Goal: Transaction & Acquisition: Purchase product/service

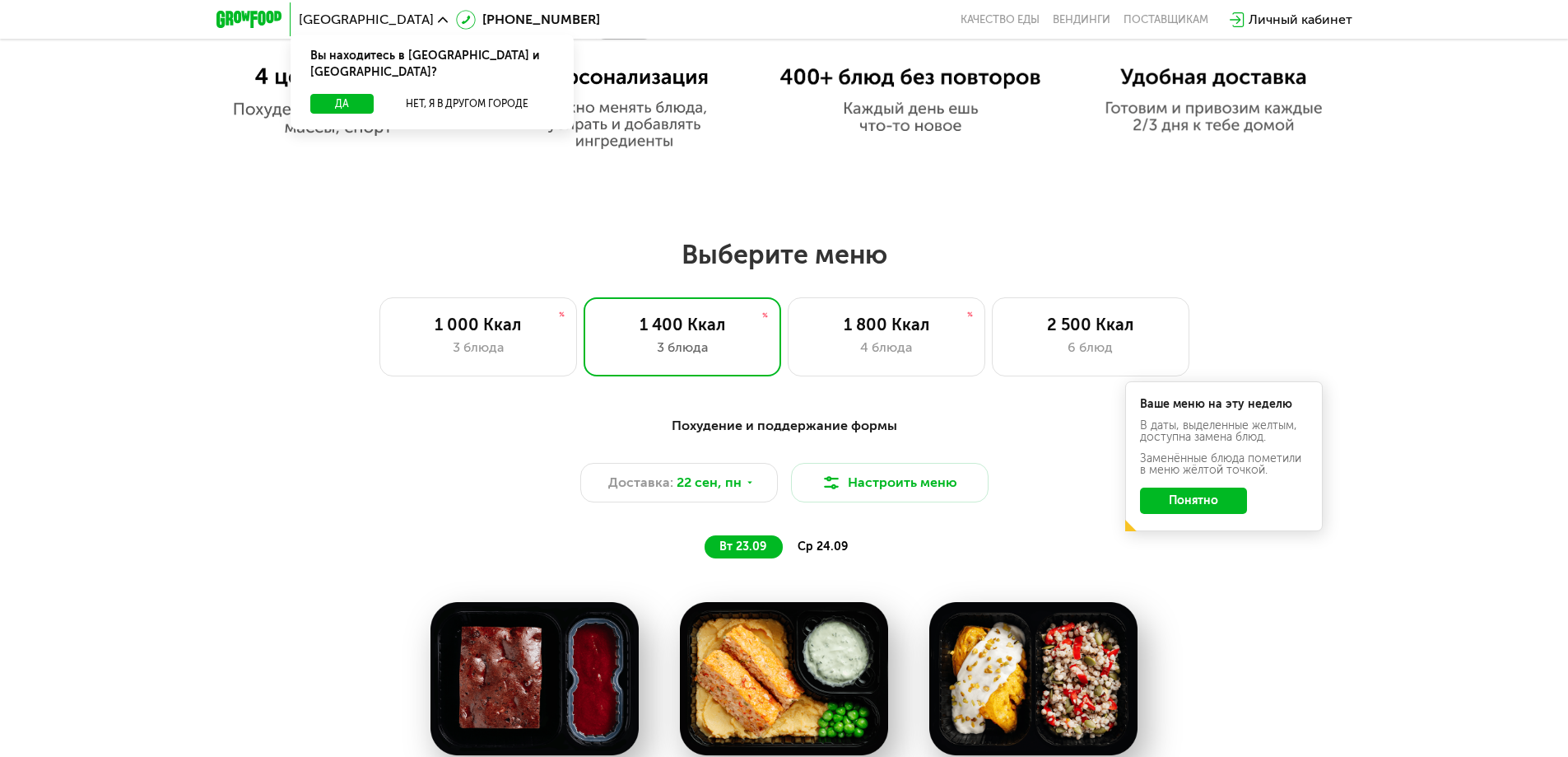
scroll to position [1152, 0]
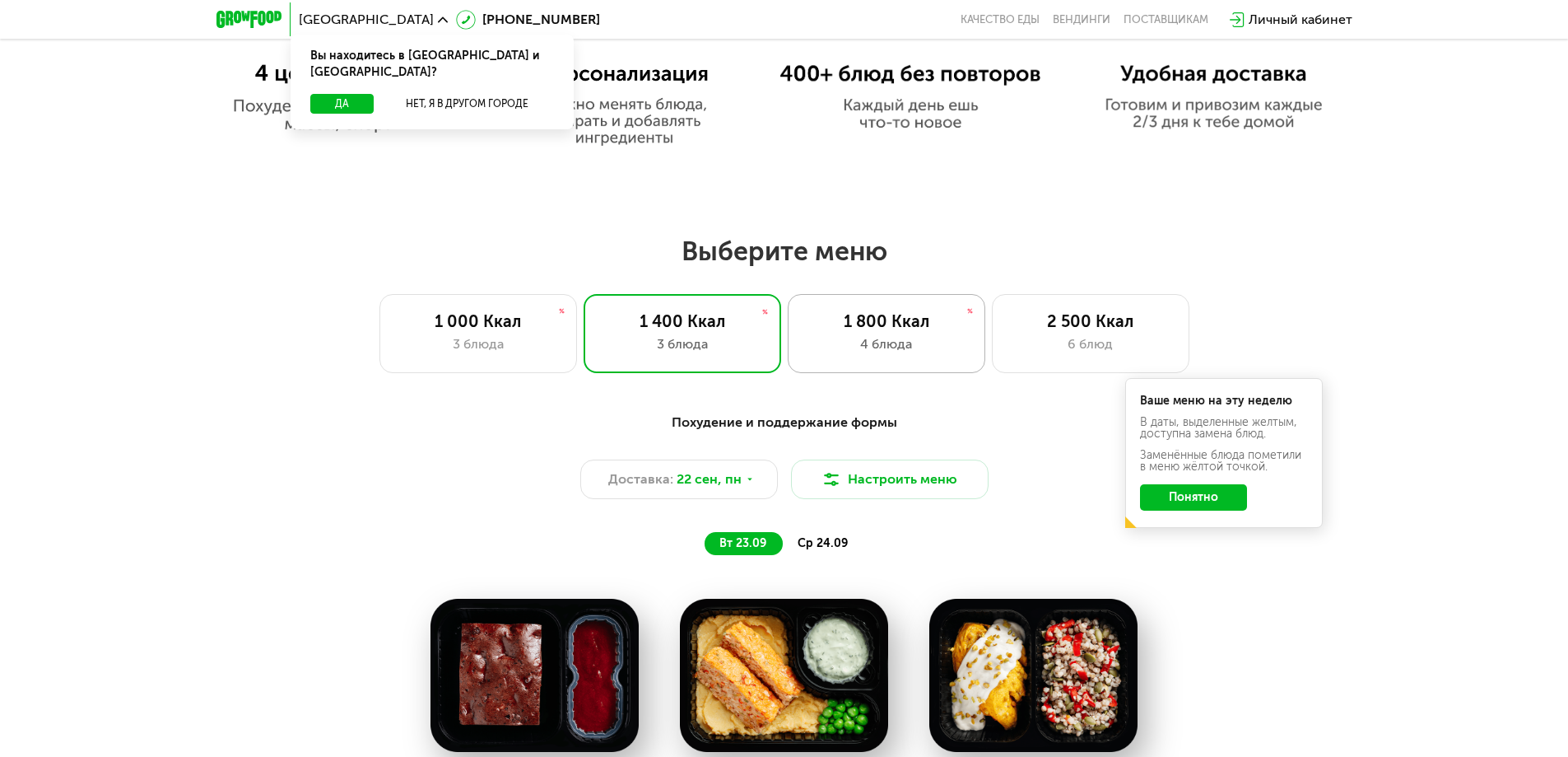
click at [908, 344] on div "4 блюда" at bounding box center [887, 344] width 163 height 20
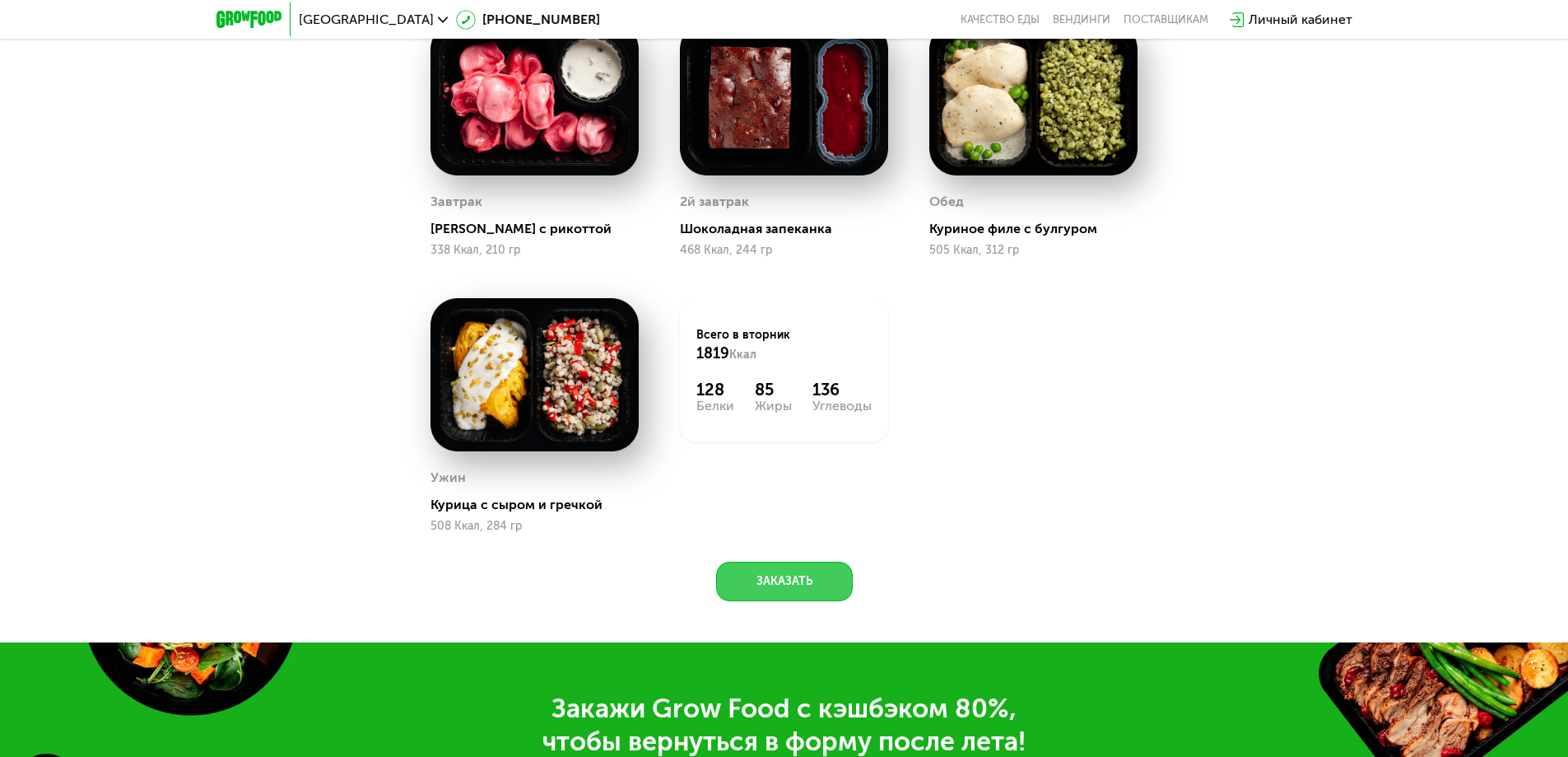
click at [776, 568] on button "Заказать" at bounding box center [784, 582] width 137 height 40
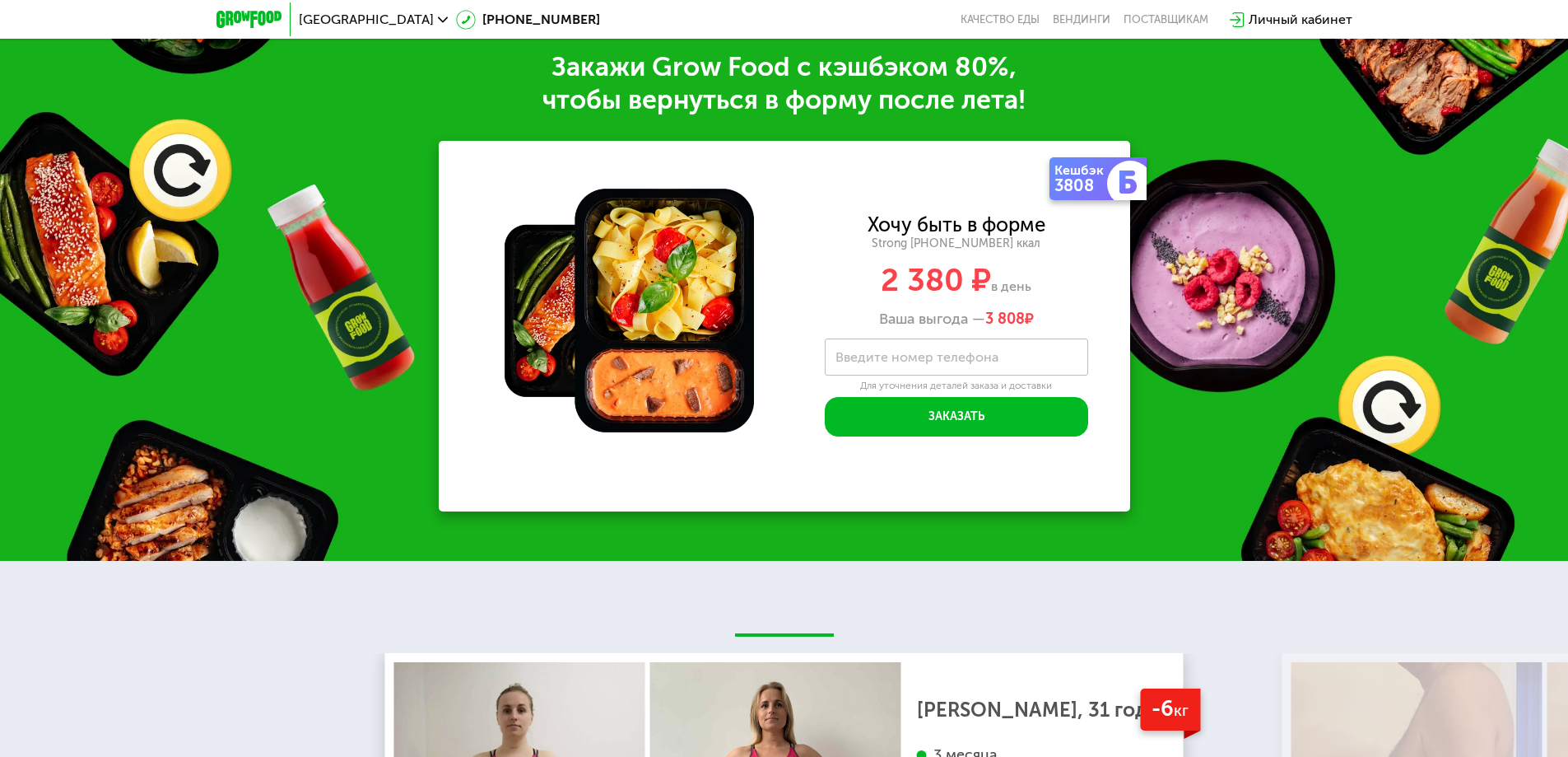
scroll to position [2377, 0]
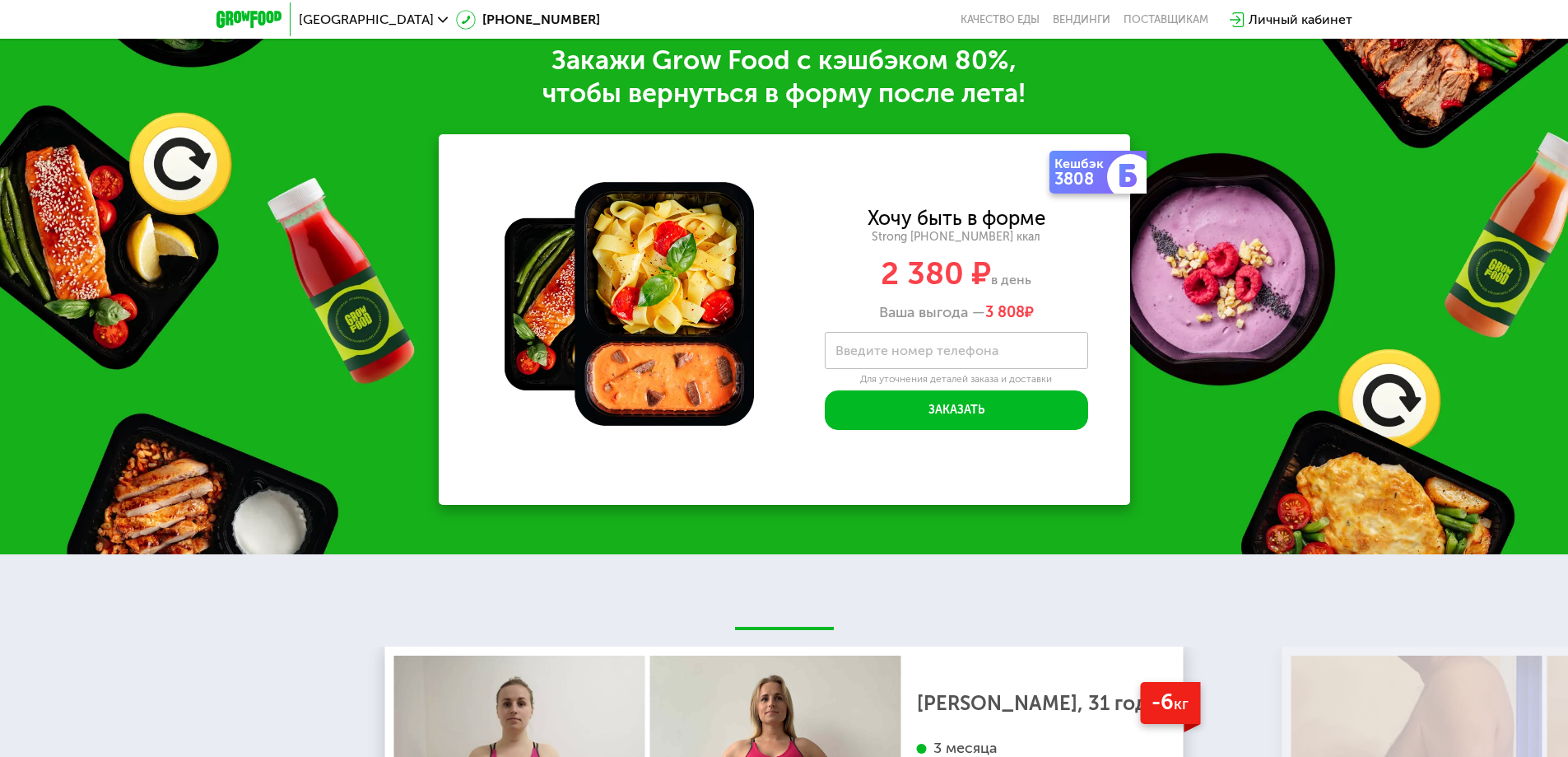
click at [920, 355] on label "Введите номер телефона" at bounding box center [917, 350] width 163 height 9
click at [920, 357] on input "Введите номер телефона" at bounding box center [956, 350] width 264 height 37
click at [991, 287] on span "в день" at bounding box center [1011, 279] width 41 height 16
click at [948, 277] on span "2 380 ₽" at bounding box center [935, 273] width 110 height 38
click at [1097, 179] on div "3808" at bounding box center [1082, 179] width 56 height 16
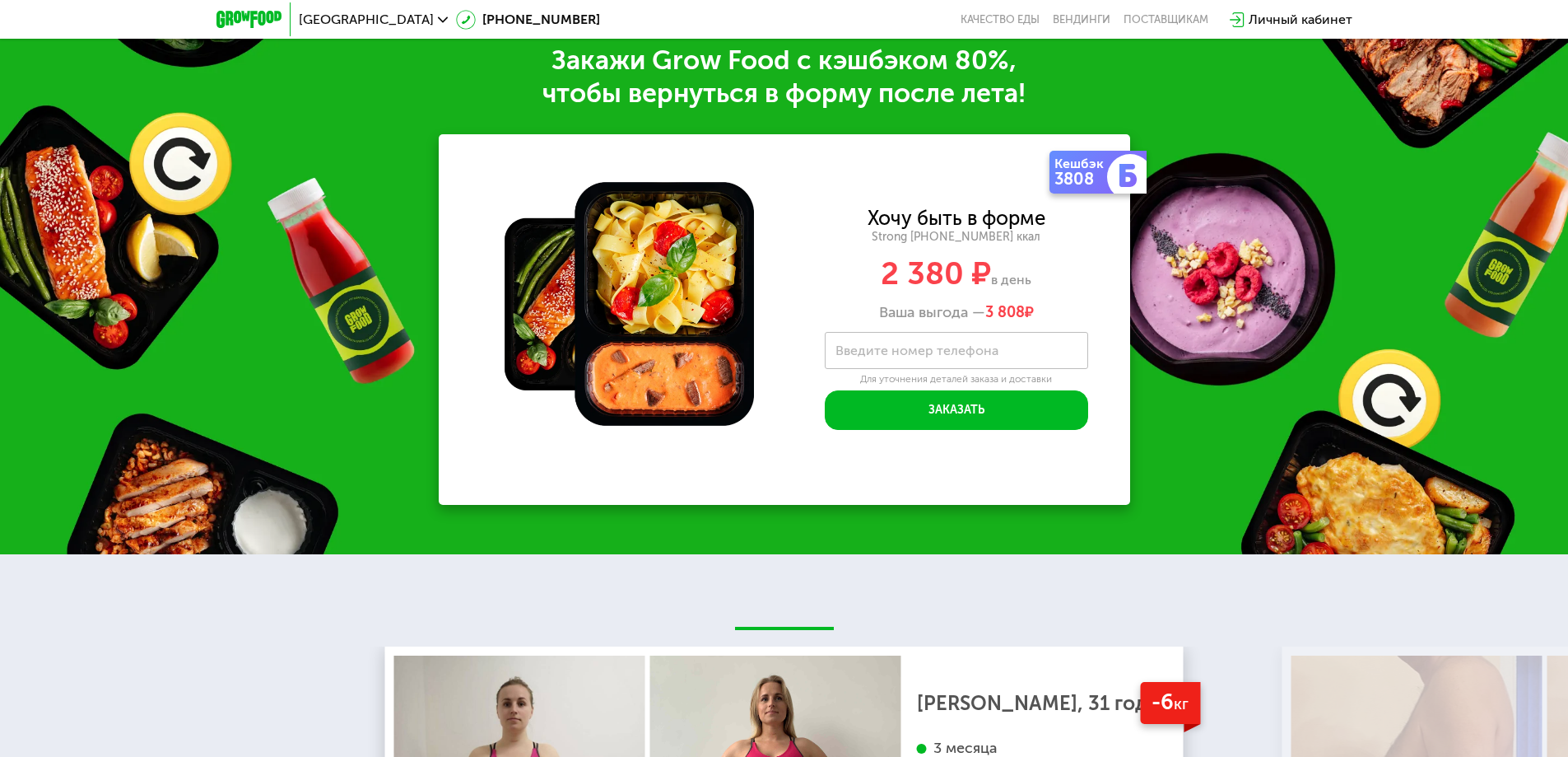
click at [1005, 384] on div "Для уточнения деталей заказа и доставки" at bounding box center [956, 379] width 264 height 13
click at [1050, 351] on input "Введите номер телефона" at bounding box center [956, 350] width 264 height 37
type input "**********"
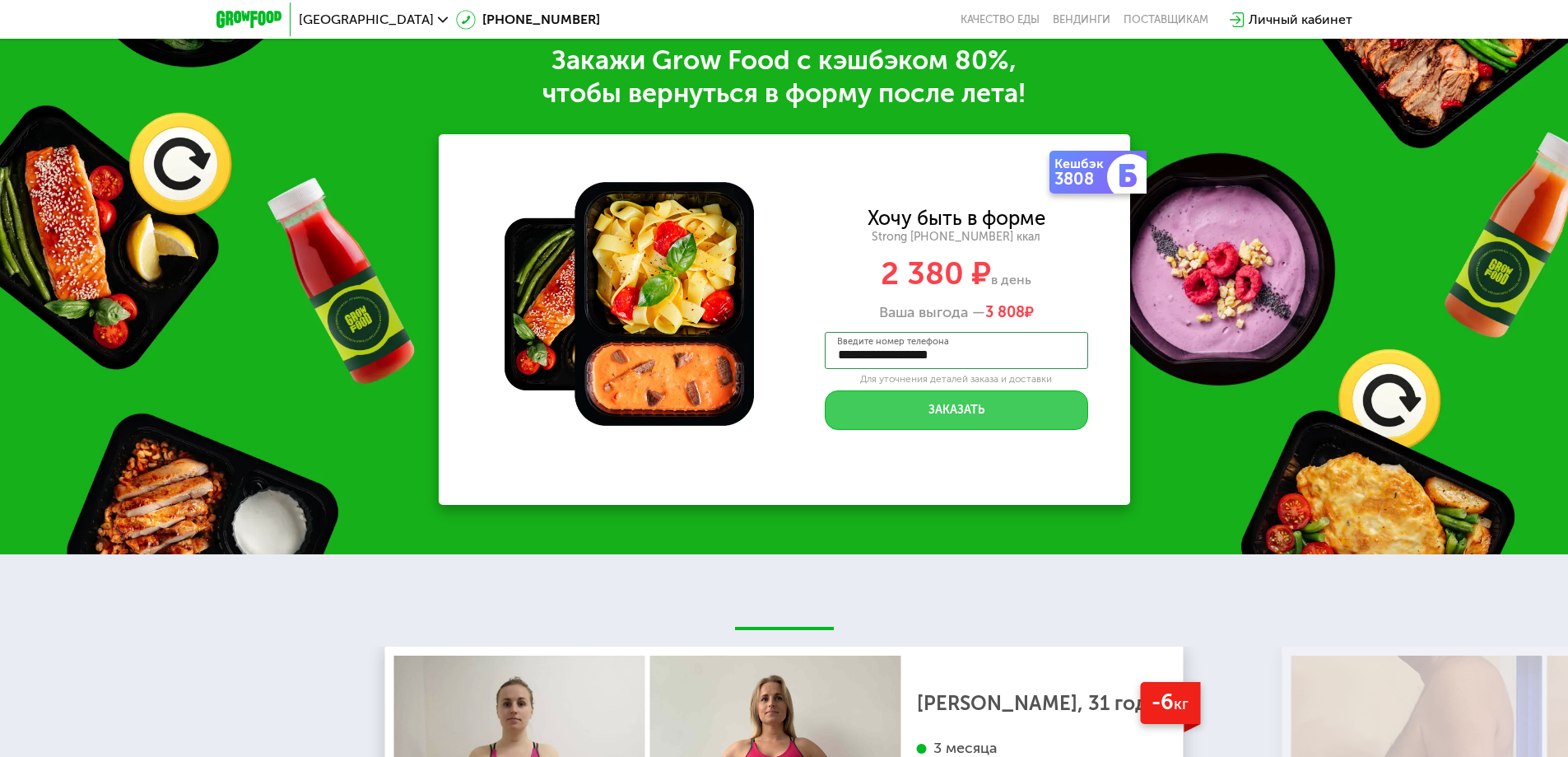
click at [951, 411] on button "Заказать" at bounding box center [956, 410] width 264 height 40
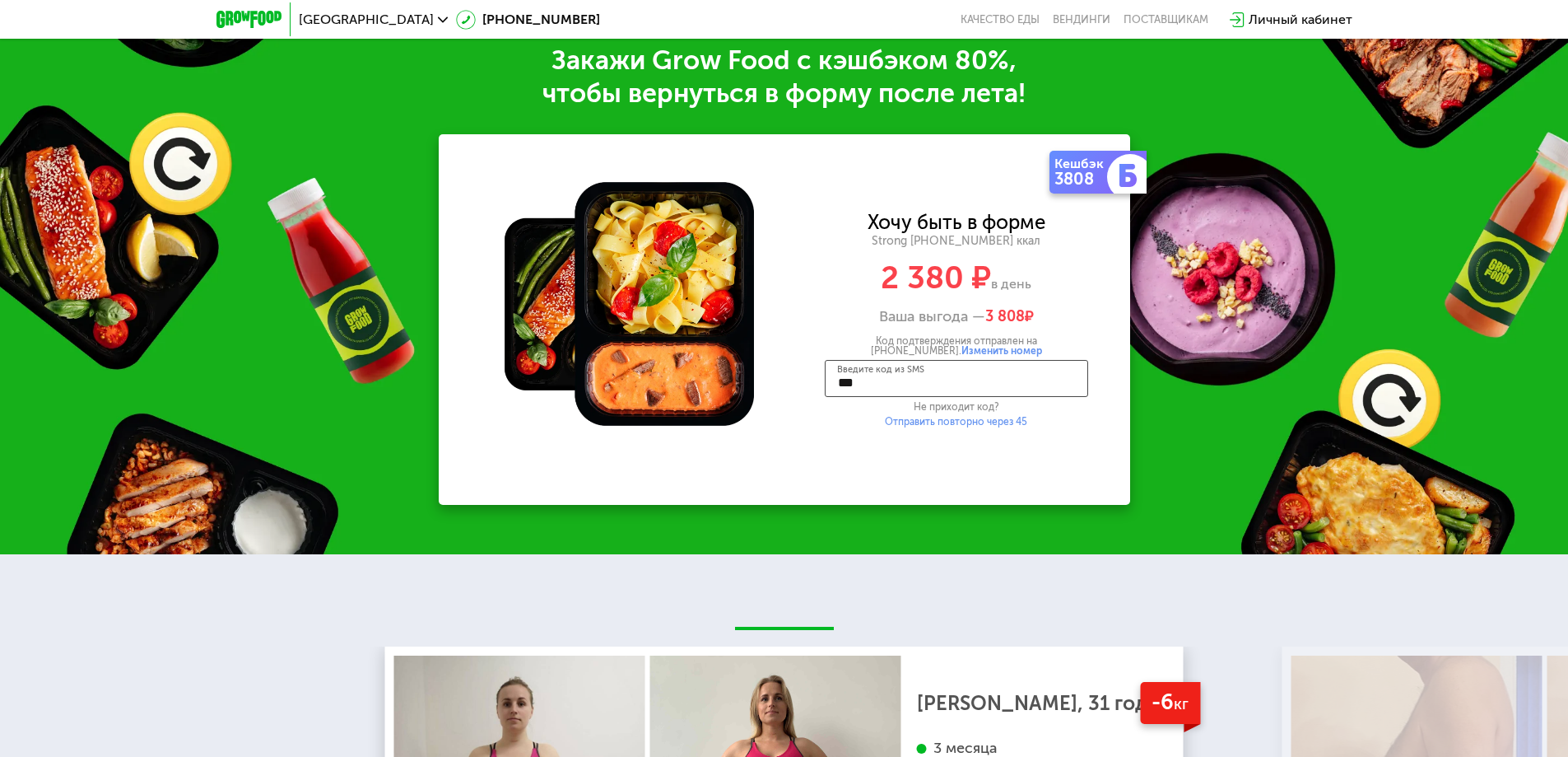
type input "****"
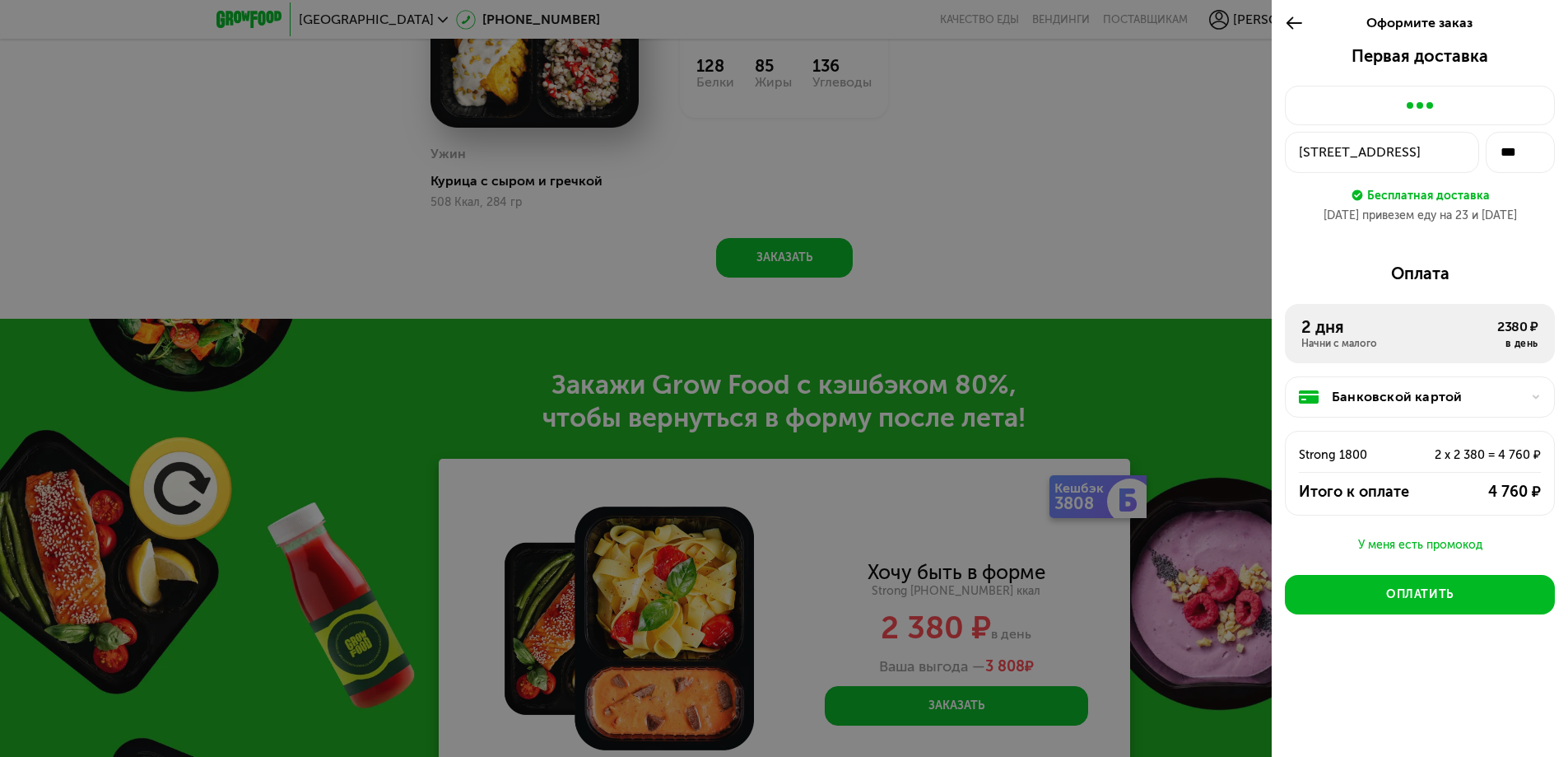
scroll to position [2048, 0]
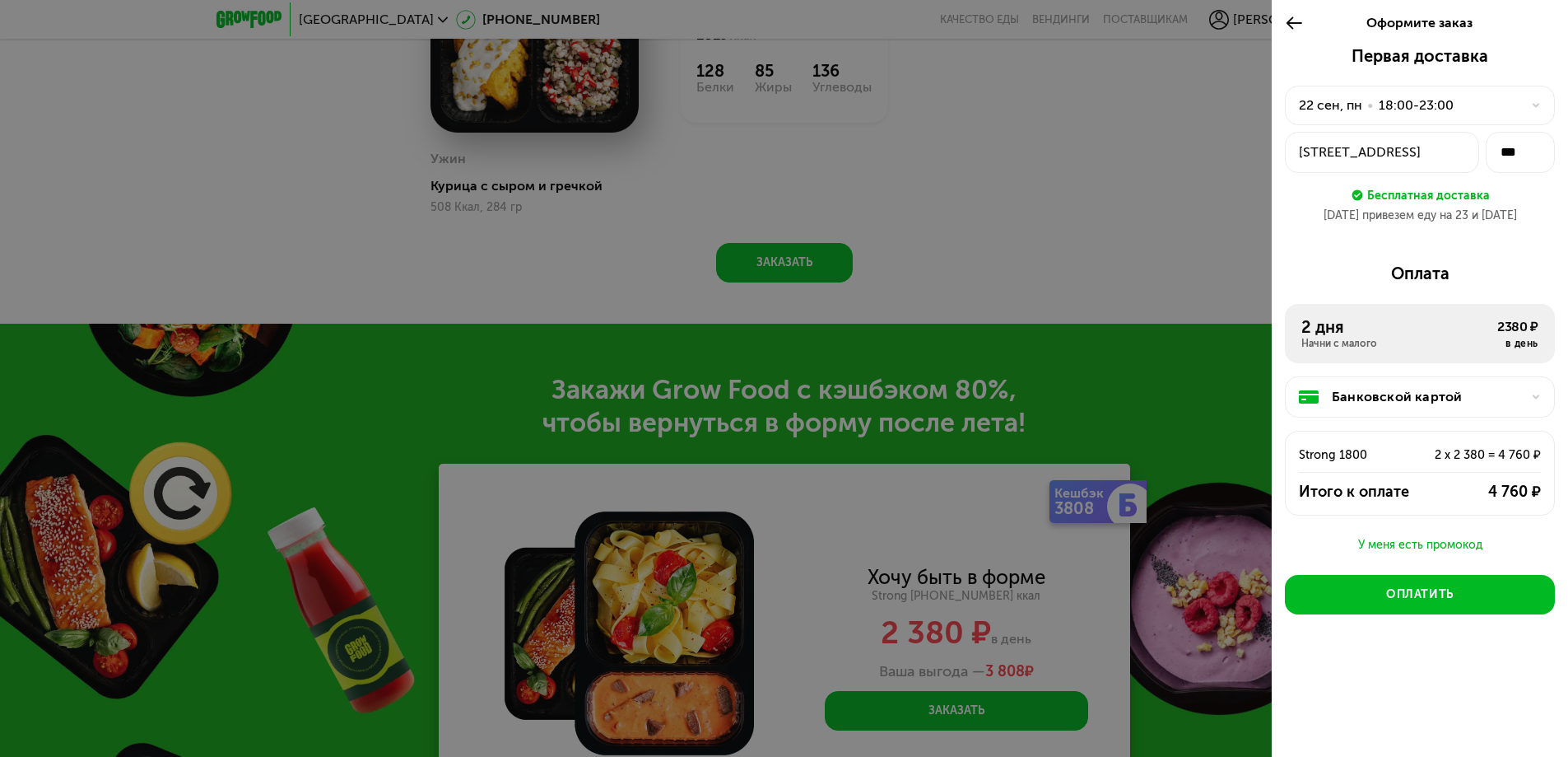
click at [1391, 335] on div "2 дня" at bounding box center [1399, 327] width 196 height 20
click at [973, 249] on div at bounding box center [784, 378] width 1568 height 757
click at [1102, 232] on div at bounding box center [784, 378] width 1568 height 757
click at [1449, 449] on div "2 x 2 380 = 4 760 ₽" at bounding box center [1467, 454] width 145 height 20
click at [1291, 29] on icon at bounding box center [1294, 23] width 19 height 20
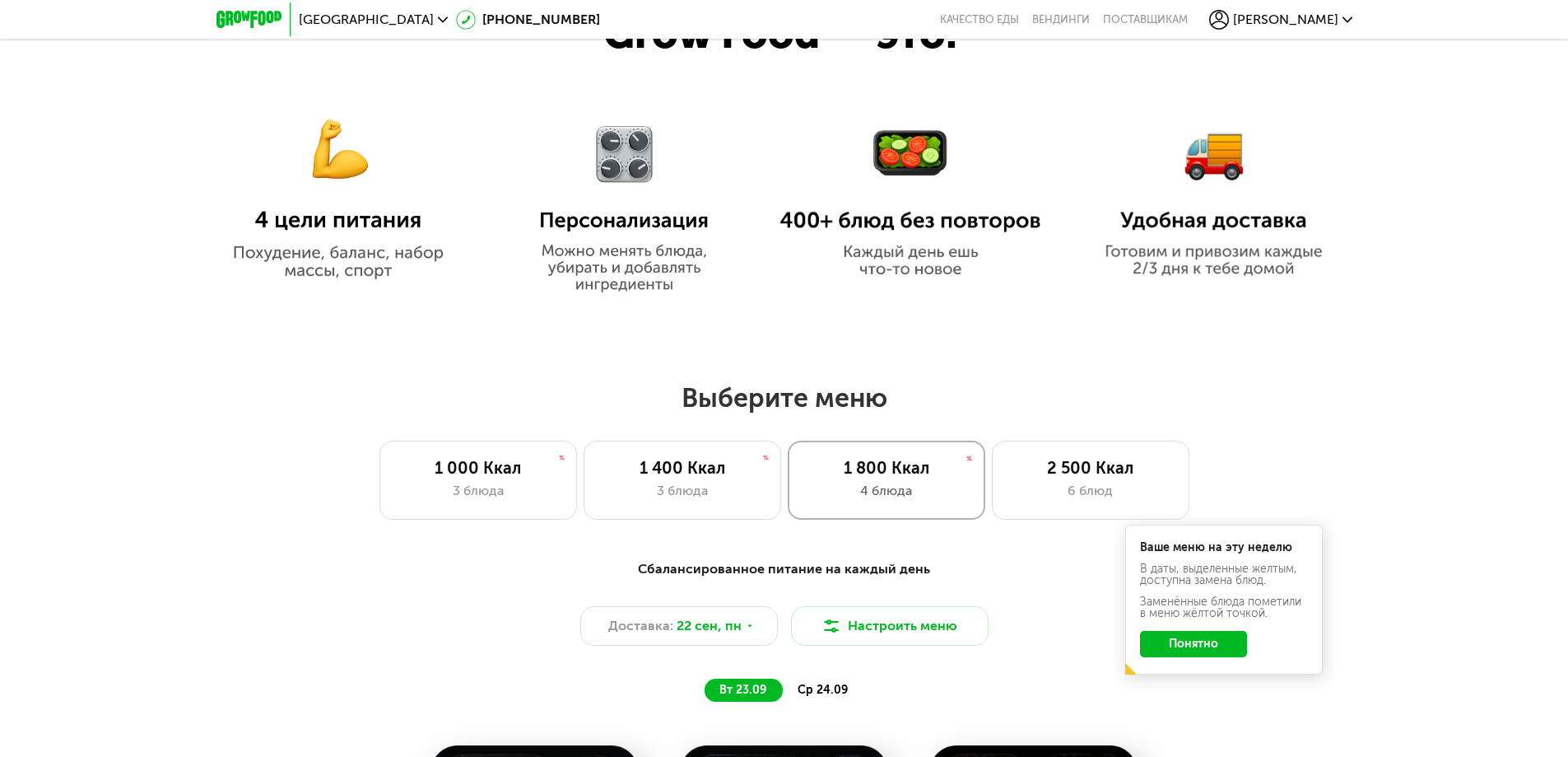
scroll to position [1061, 0]
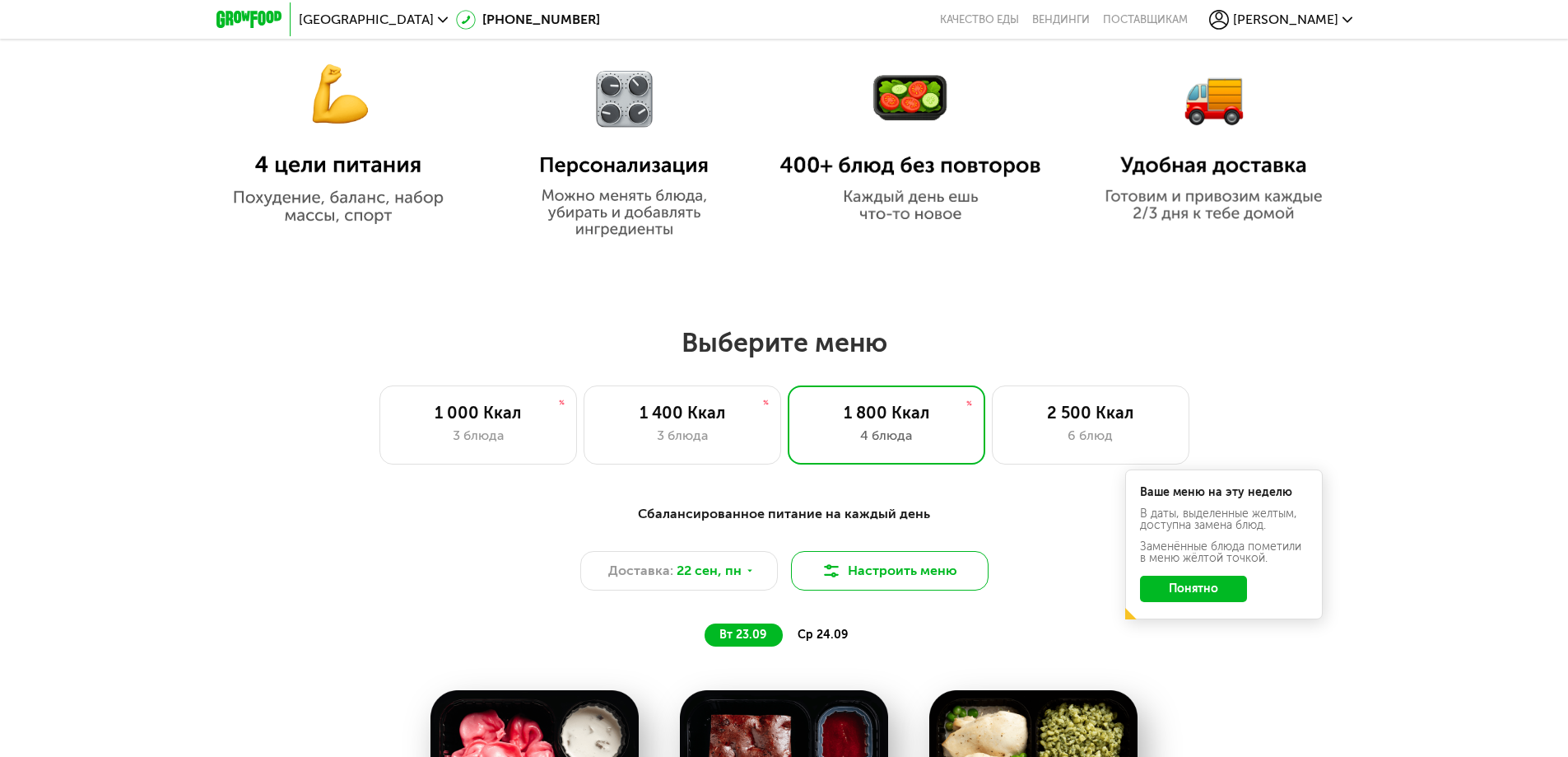
click at [875, 571] on button "Настроить меню" at bounding box center [890, 571] width 198 height 40
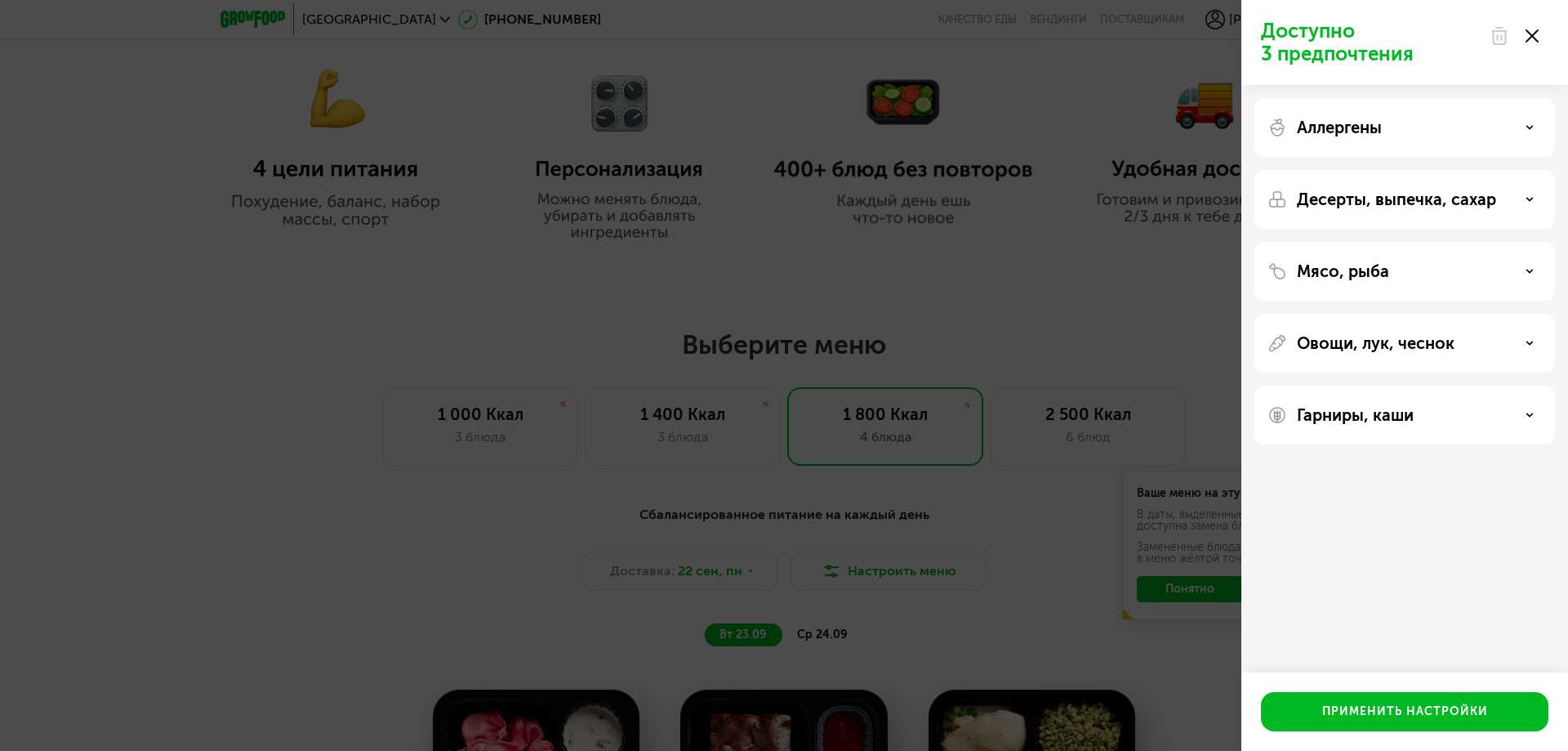
click at [867, 568] on div "Доступно 3 предпочтения Аллергены Десерты, выпечка, сахар Мясо, рыба Овощи, лук…" at bounding box center [784, 375] width 1568 height 751
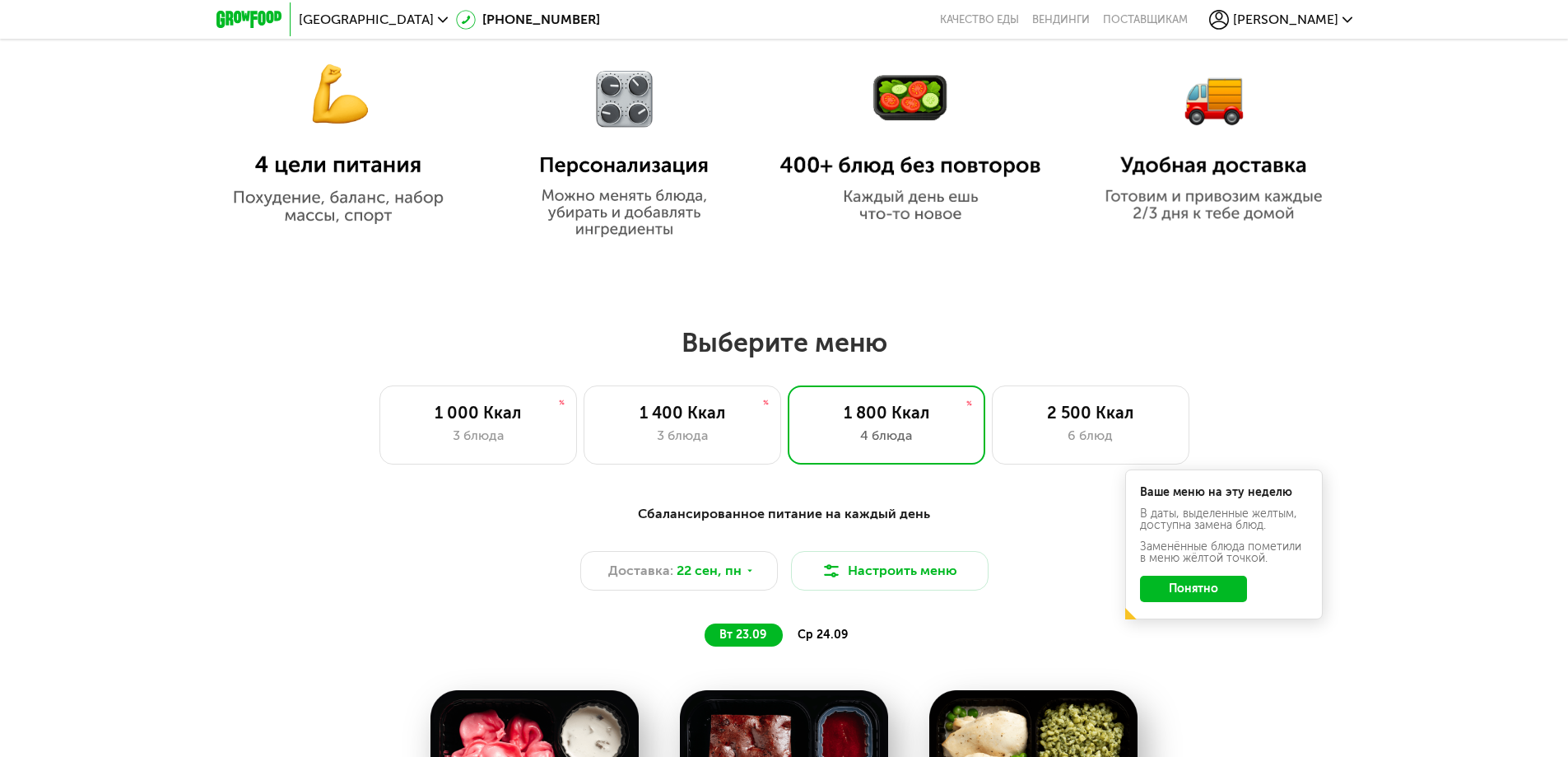
click at [820, 640] on span "ср 24.09" at bounding box center [823, 635] width 50 height 14
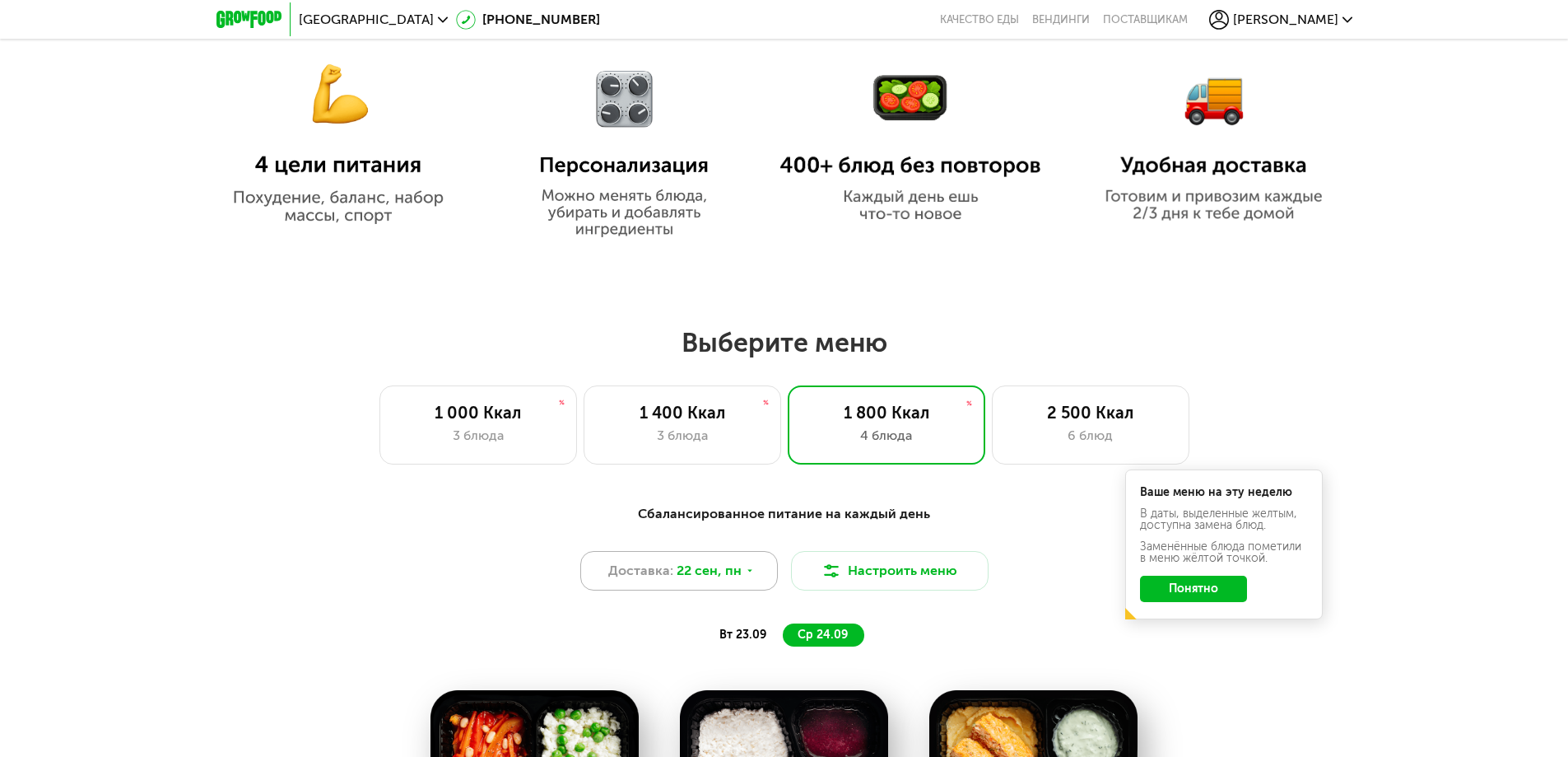
click at [681, 575] on span "22 сен, пн" at bounding box center [709, 571] width 65 height 20
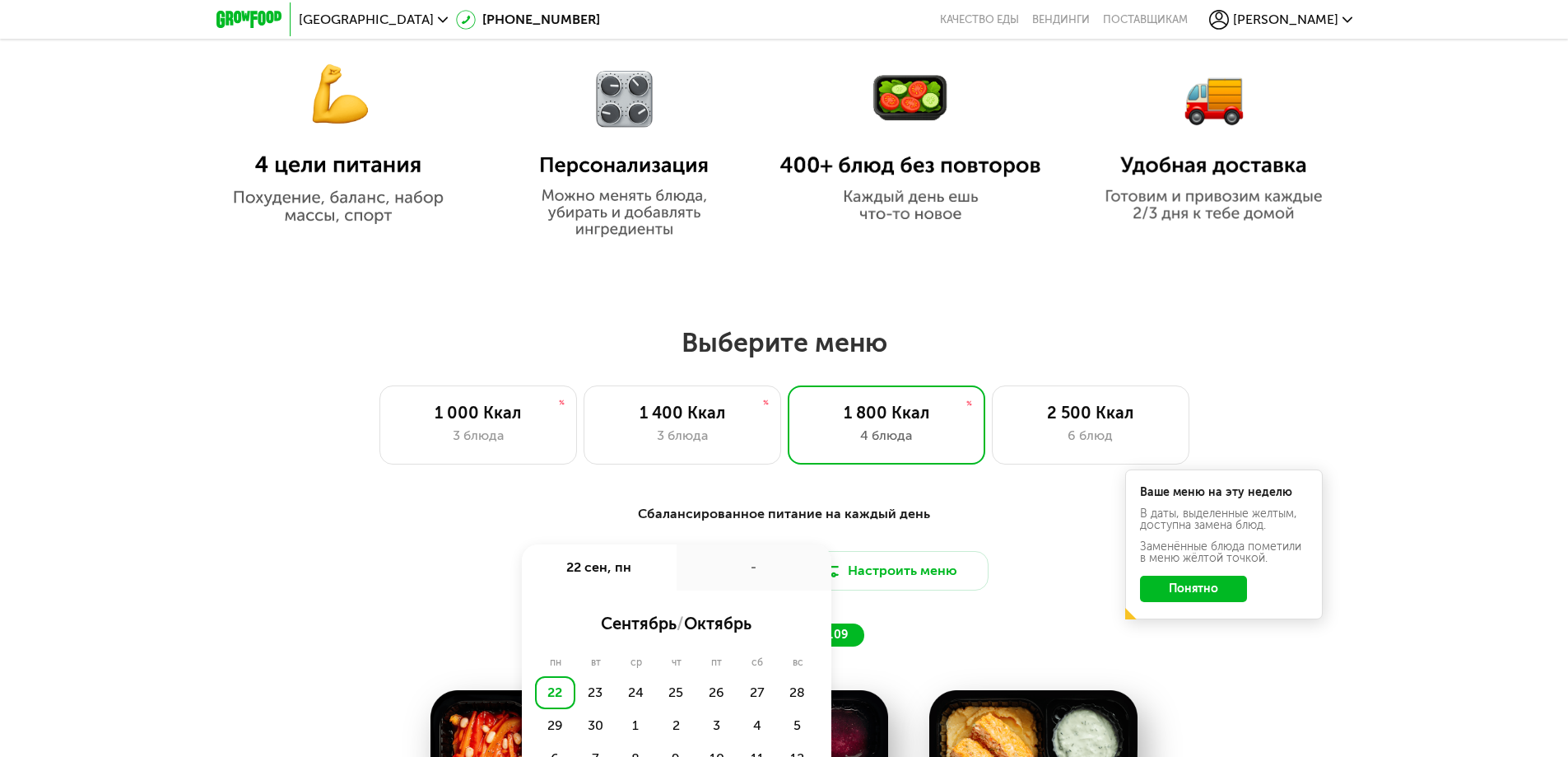
click at [494, 524] on div "Сбалансированное питание на каждый день" at bounding box center [784, 514] width 974 height 21
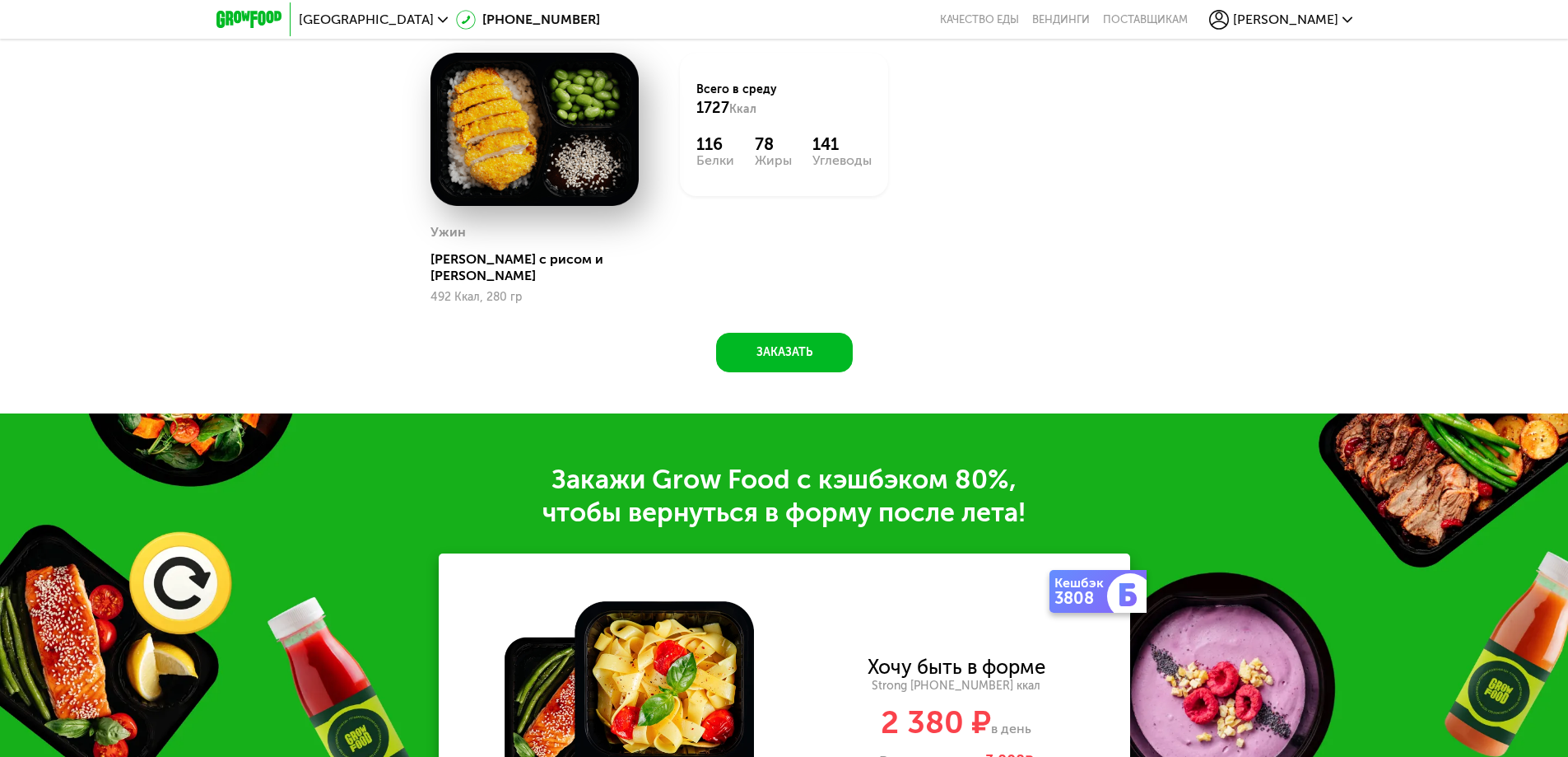
scroll to position [2218, 0]
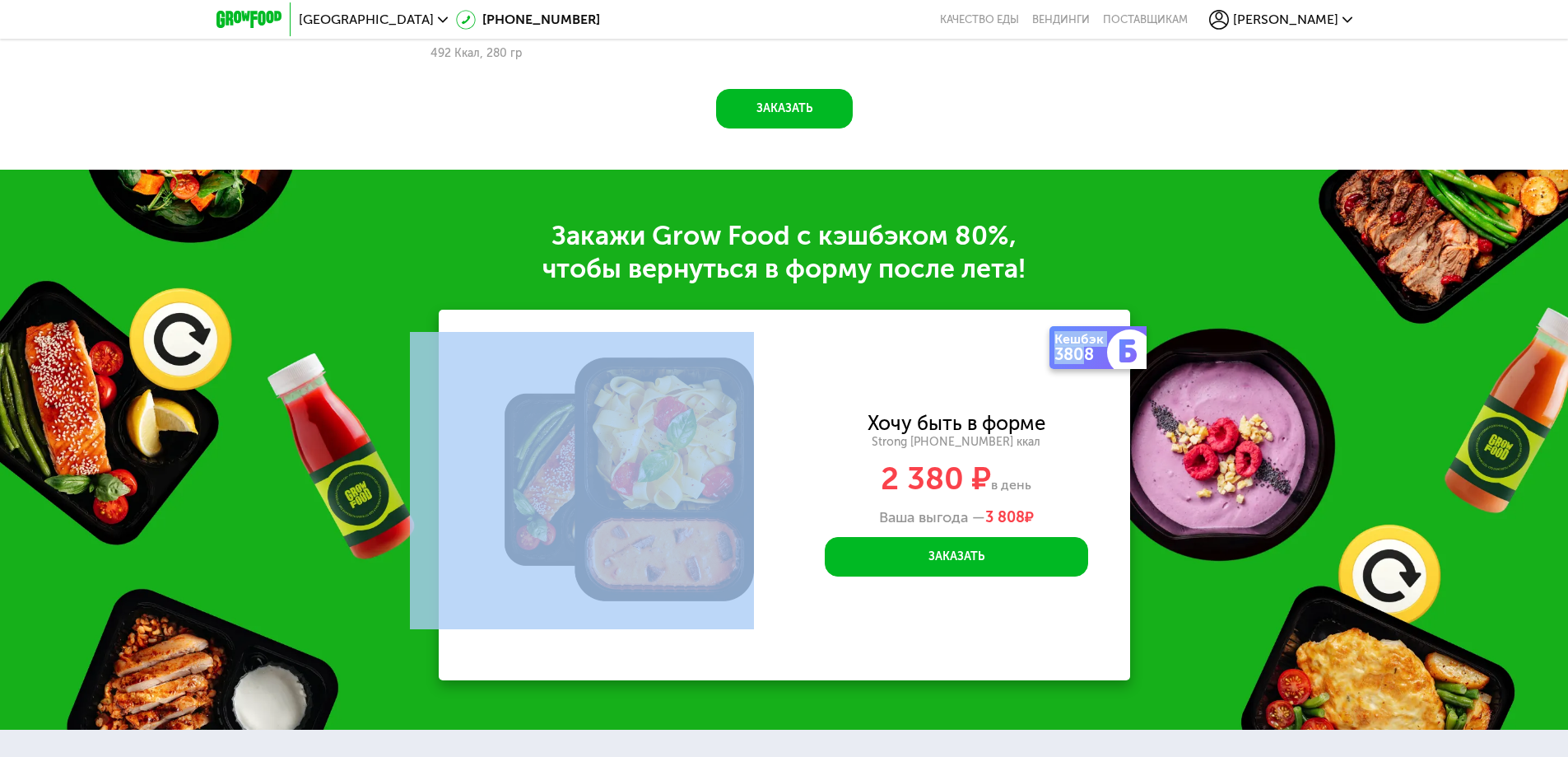
drag, startPoint x: 1077, startPoint y: 351, endPoint x: 536, endPoint y: 332, distance: 541.3
click at [533, 333] on div "Кешбэк 3808 Хочу быть в форме Strong 1800 ~1800 ккал 2 380 ₽ в день Ваша выгода…" at bounding box center [784, 494] width 692 height 370
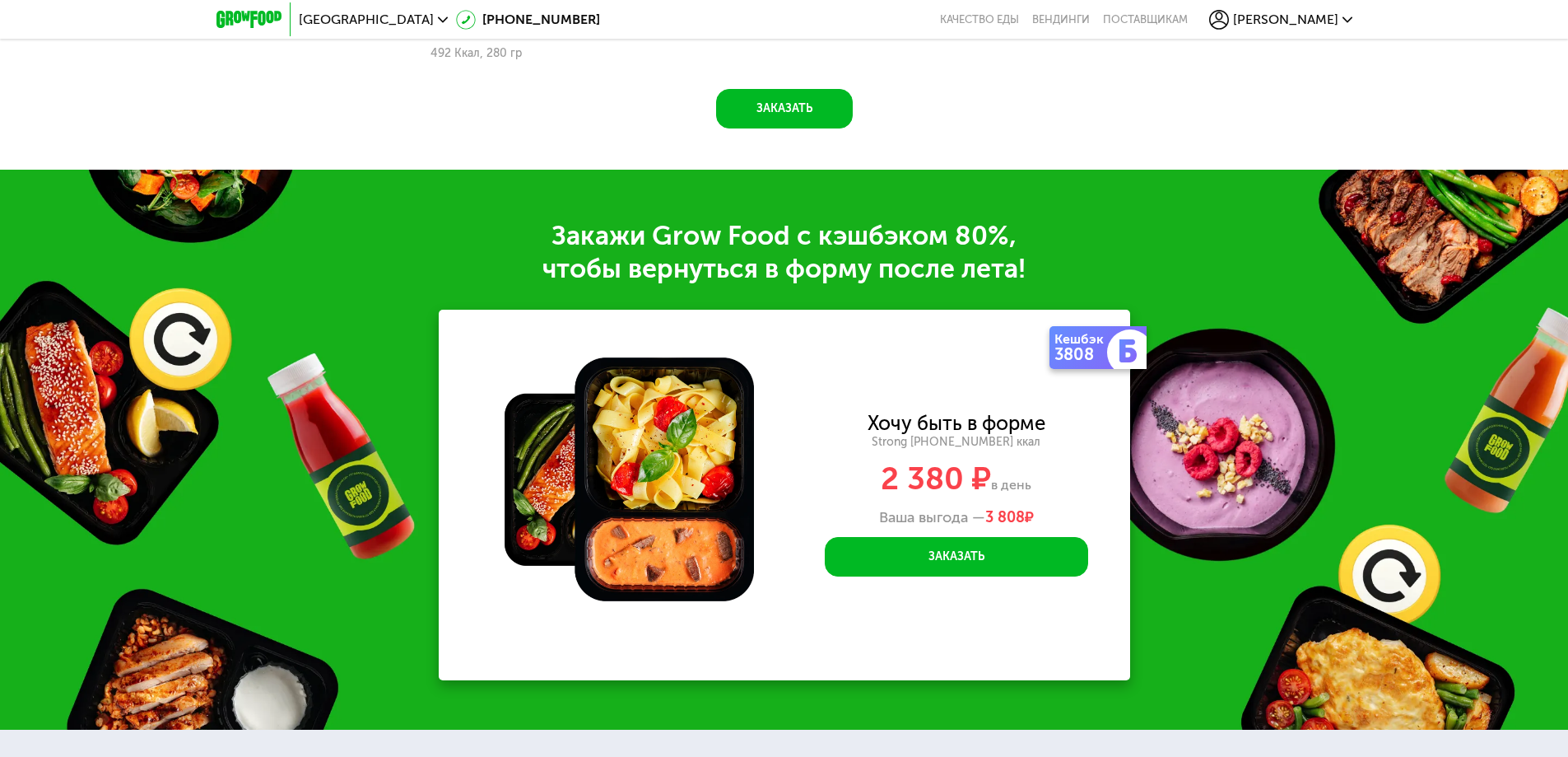
click at [803, 394] on div "Кешбэк 3808 Хочу быть в форме Strong 1800 ~1800 ккал 2 380 ₽ в день Ваша выгода…" at bounding box center [956, 494] width 348 height 370
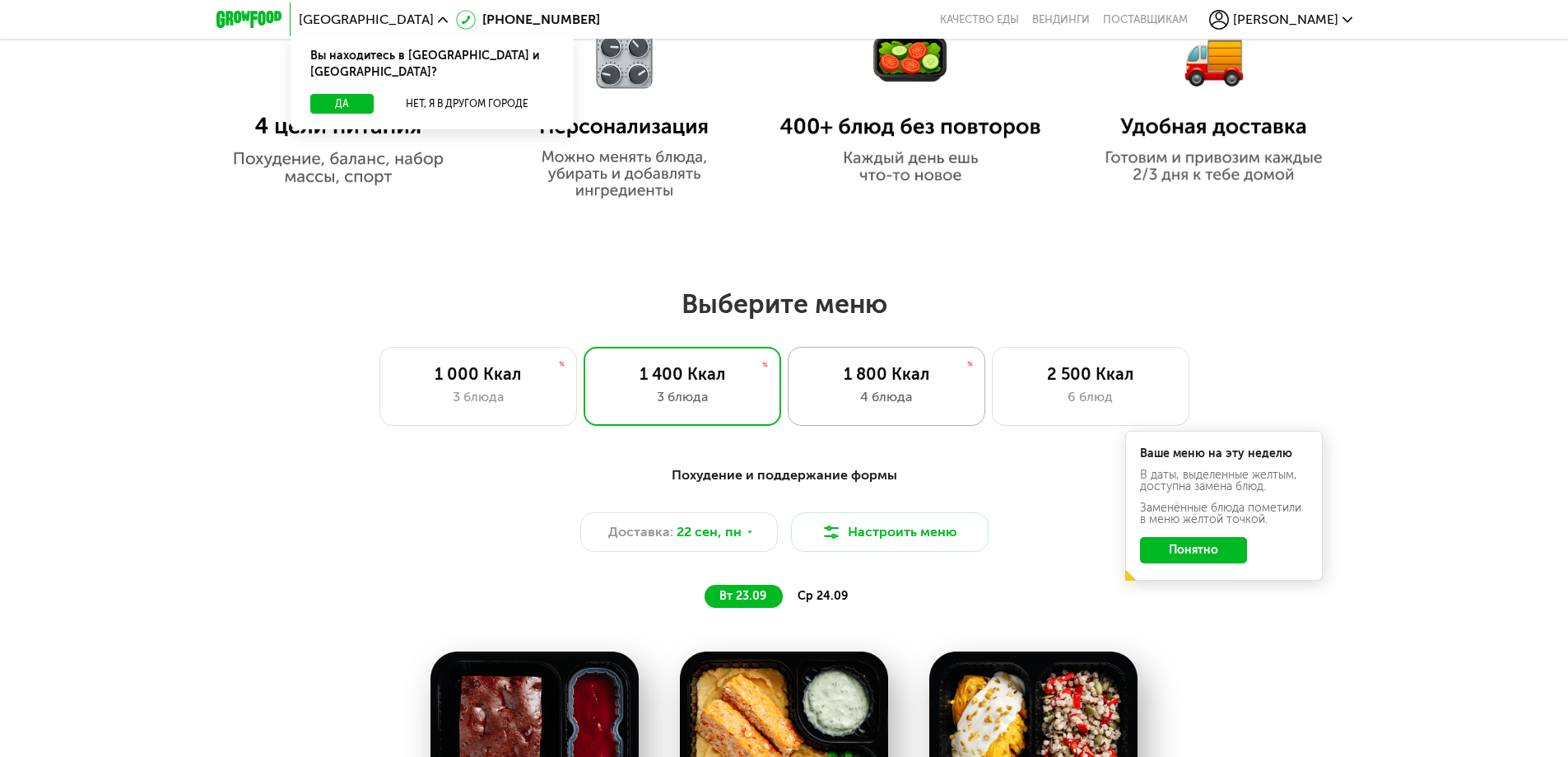
scroll to position [1152, 0]
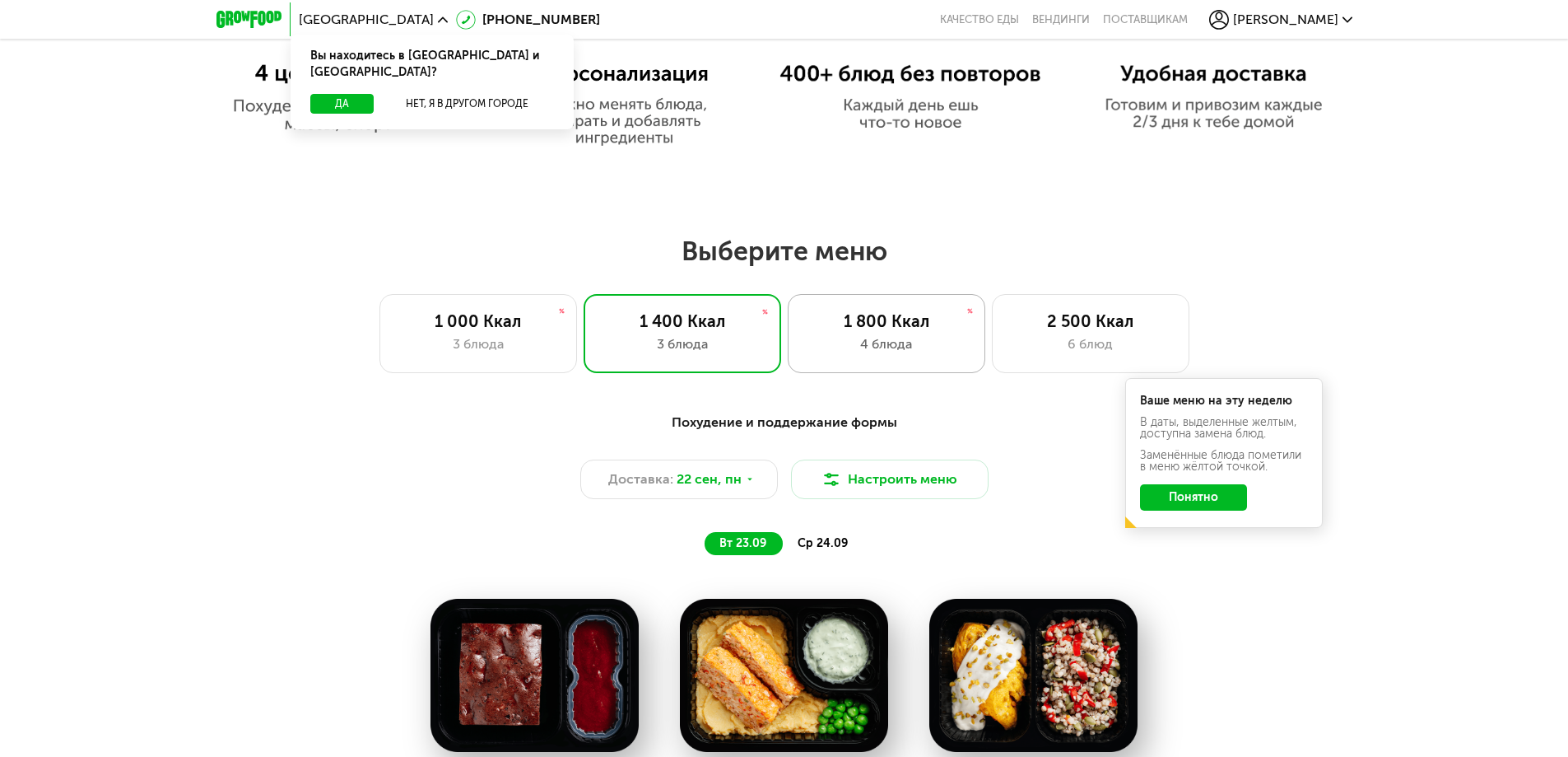
click at [876, 325] on div "1 800 Ккал" at bounding box center [887, 321] width 163 height 20
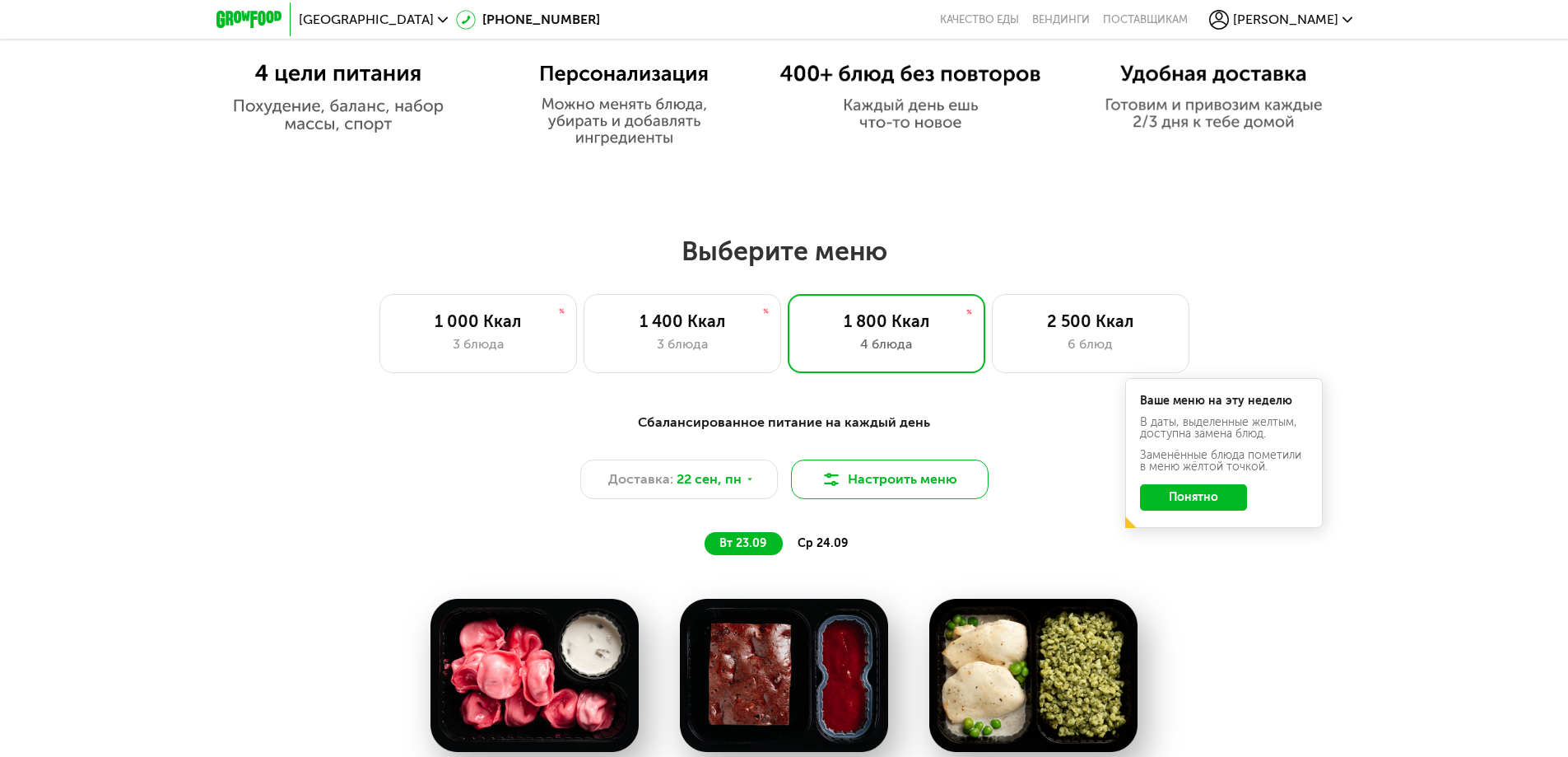
click at [857, 491] on button "Настроить меню" at bounding box center [890, 480] width 198 height 40
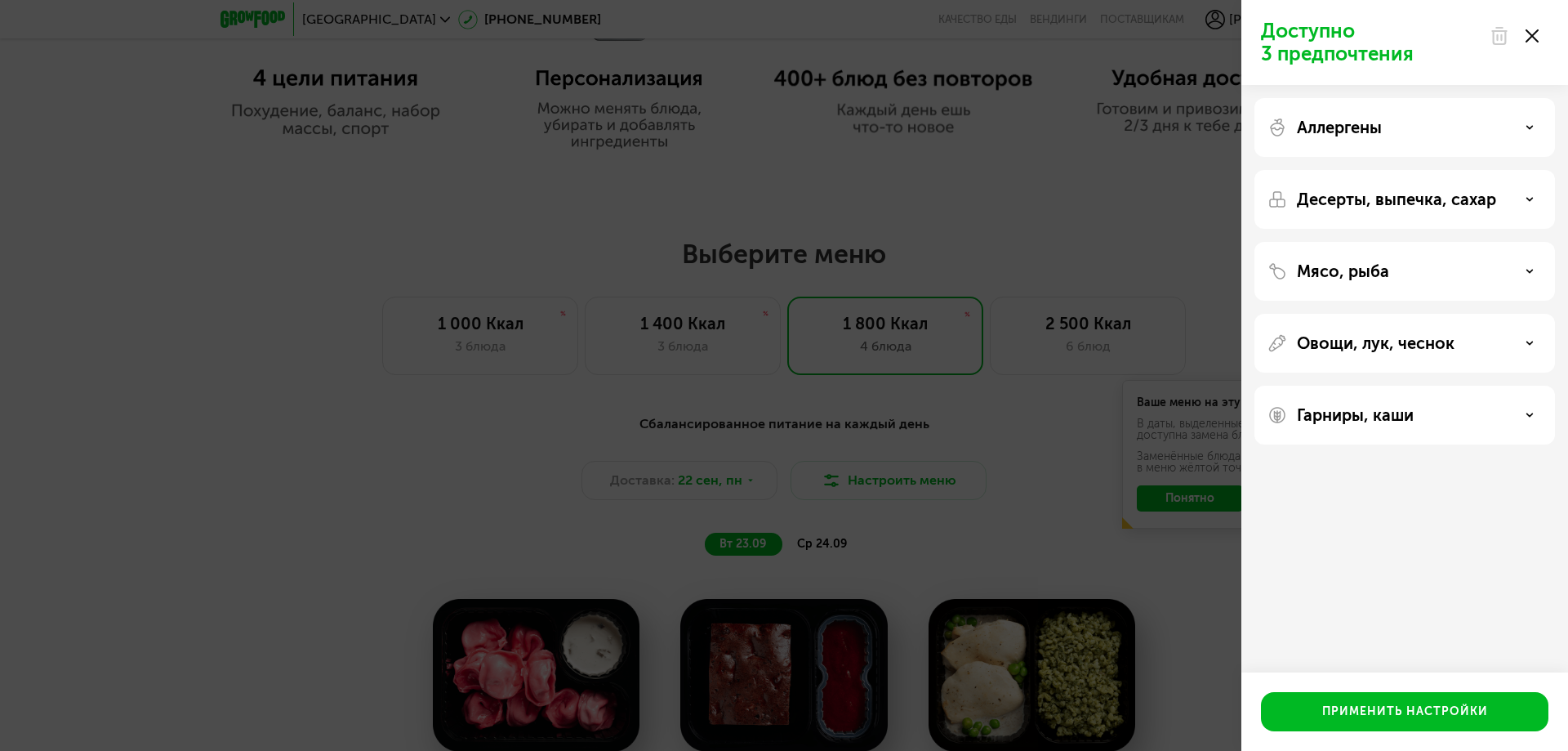
click at [999, 361] on div "Доступно 3 предпочтения Аллергены Десерты, выпечка, сахар Мясо, рыба Овощи, лук…" at bounding box center [784, 375] width 1568 height 751
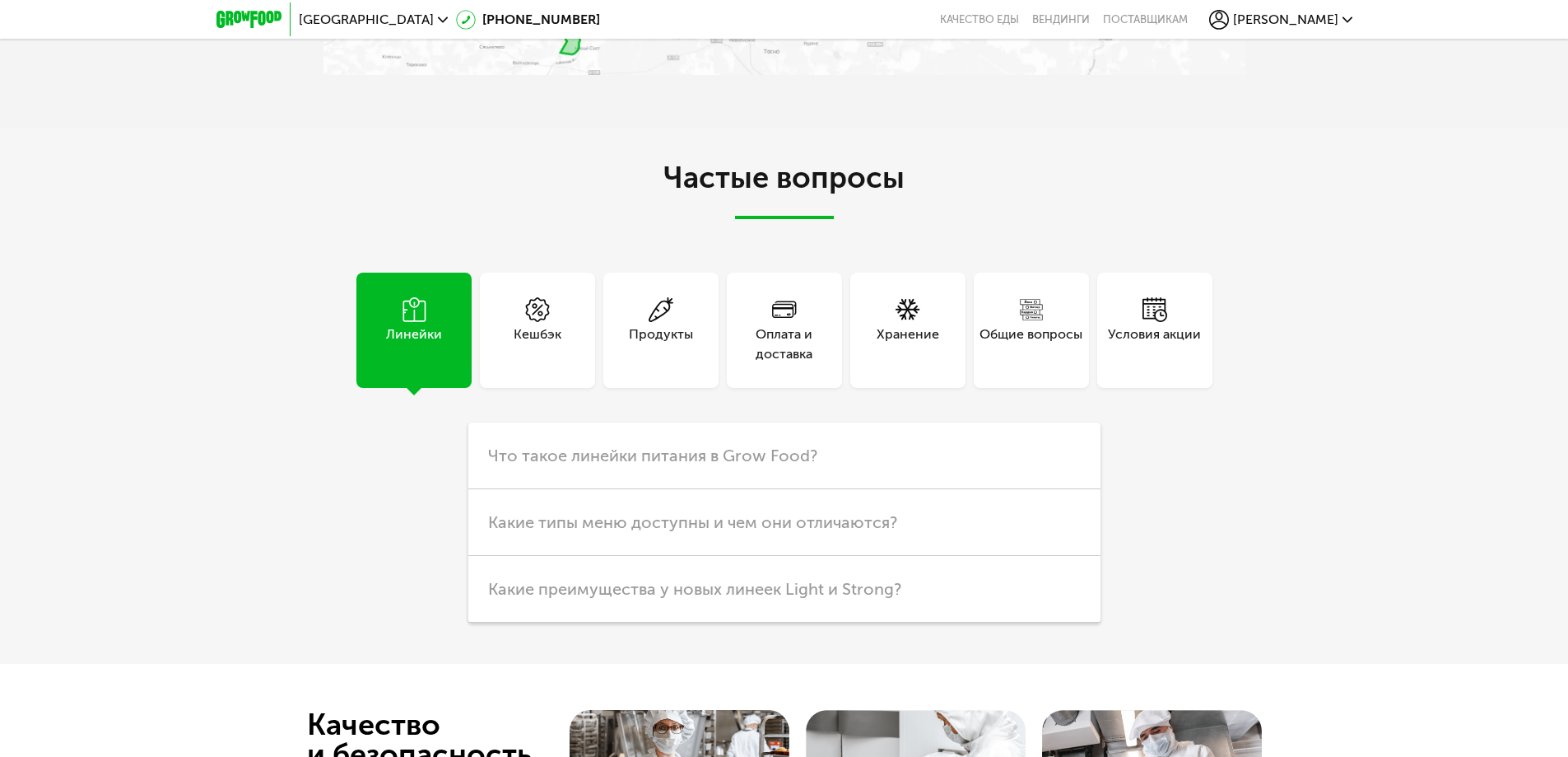
scroll to position [4035, 0]
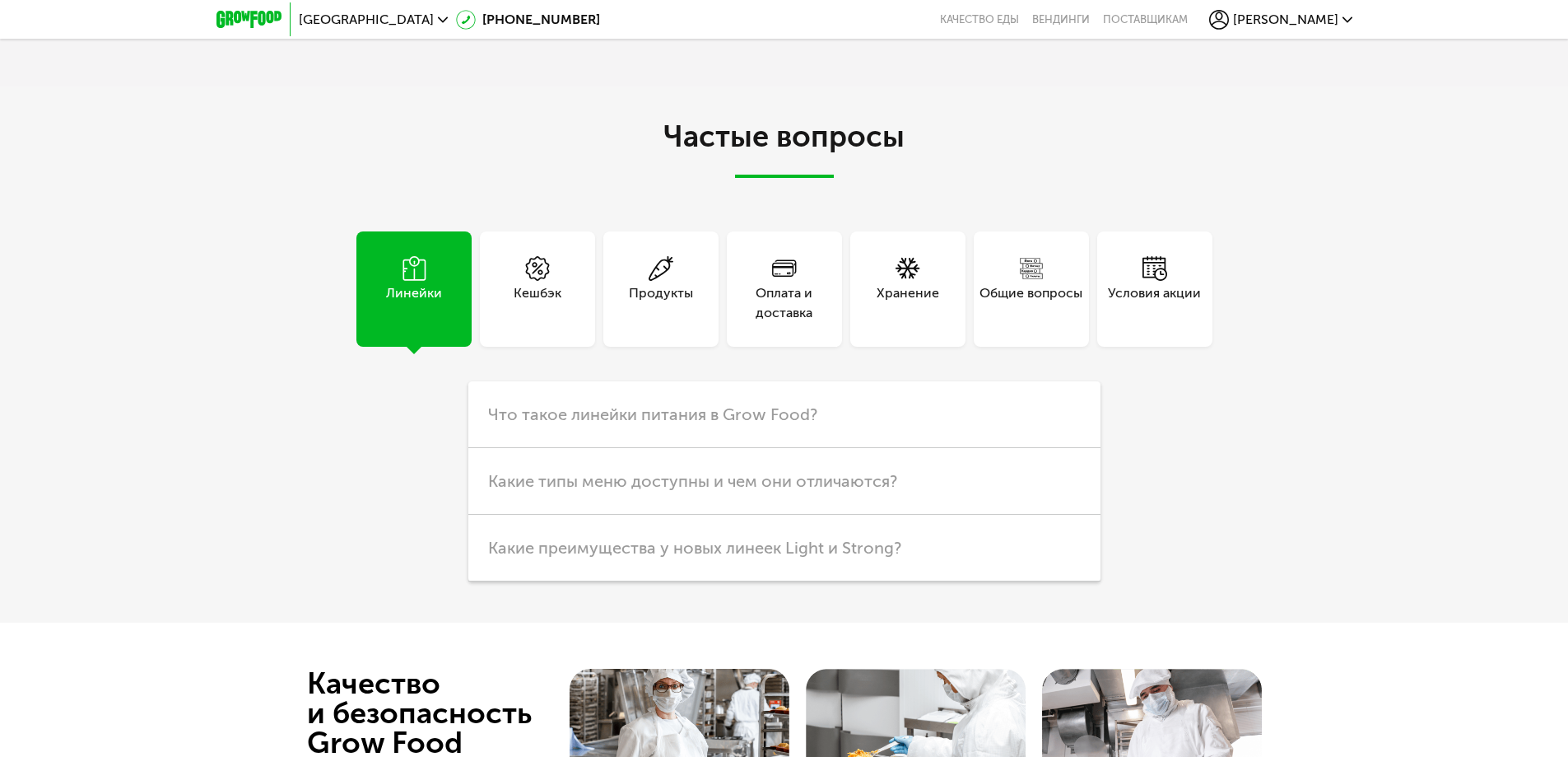
click at [759, 284] on div "Оплата и доставка" at bounding box center [784, 303] width 115 height 40
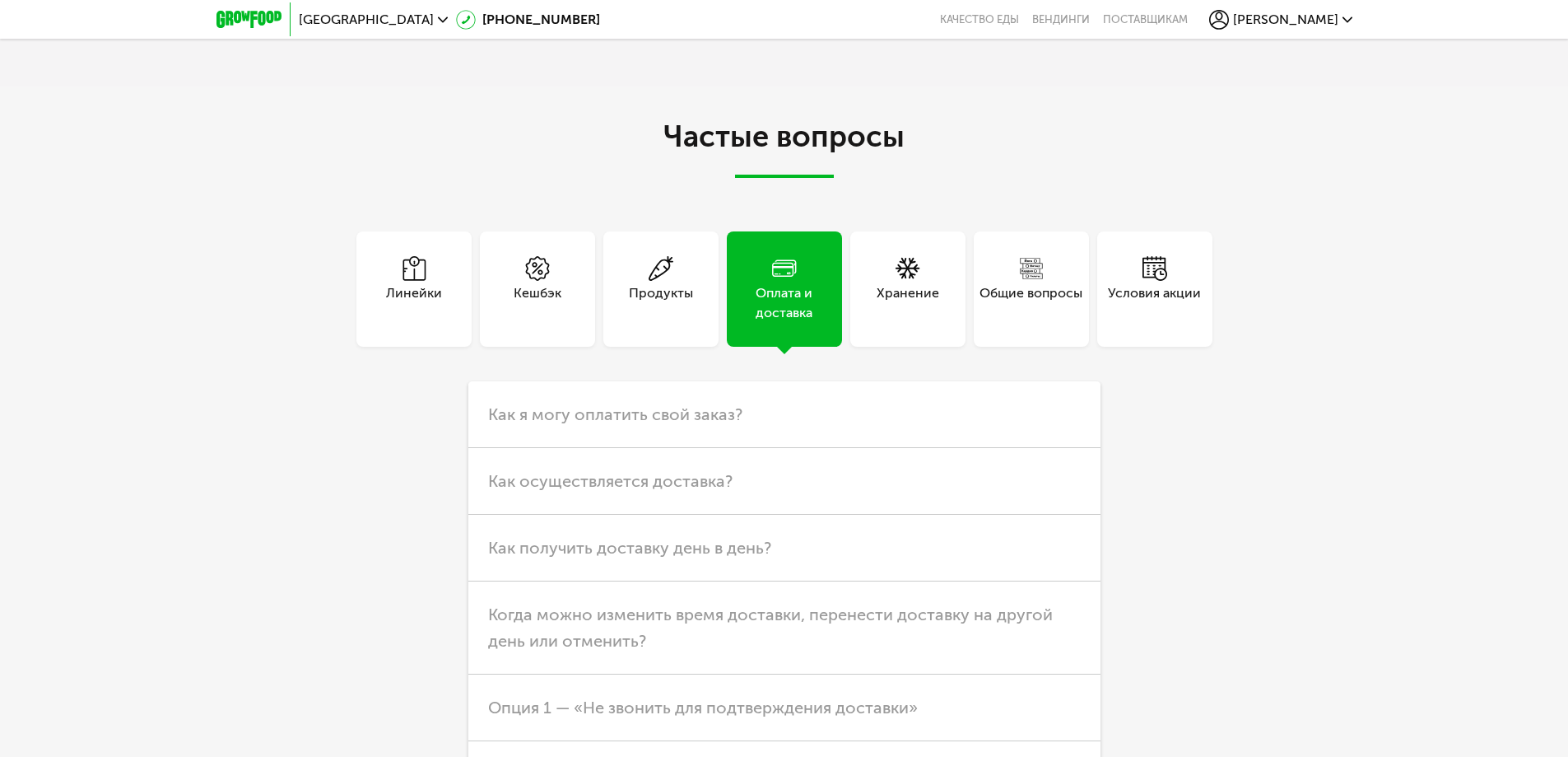
click at [429, 252] on div "Линейки" at bounding box center [413, 289] width 115 height 115
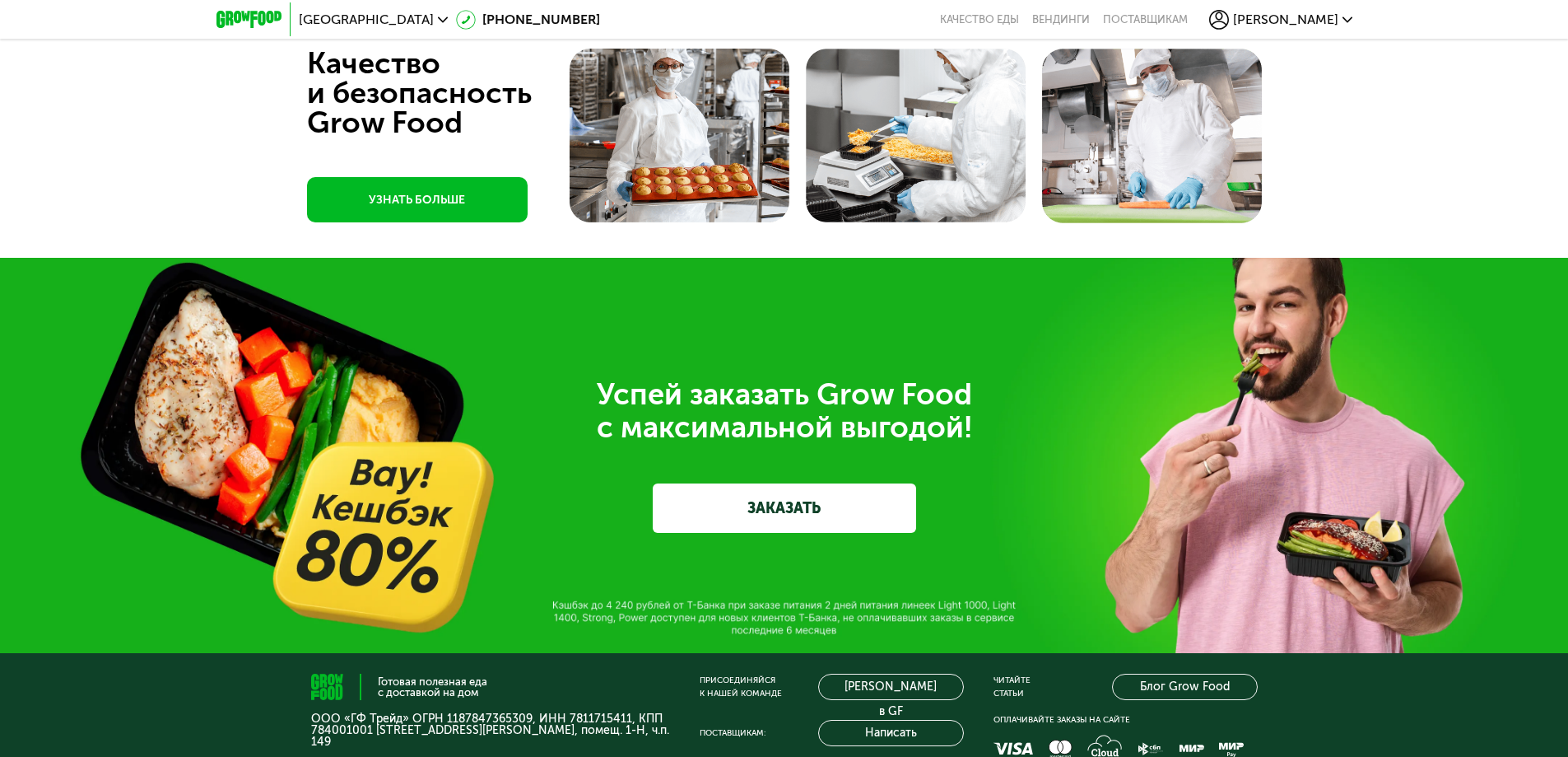
scroll to position [4858, 0]
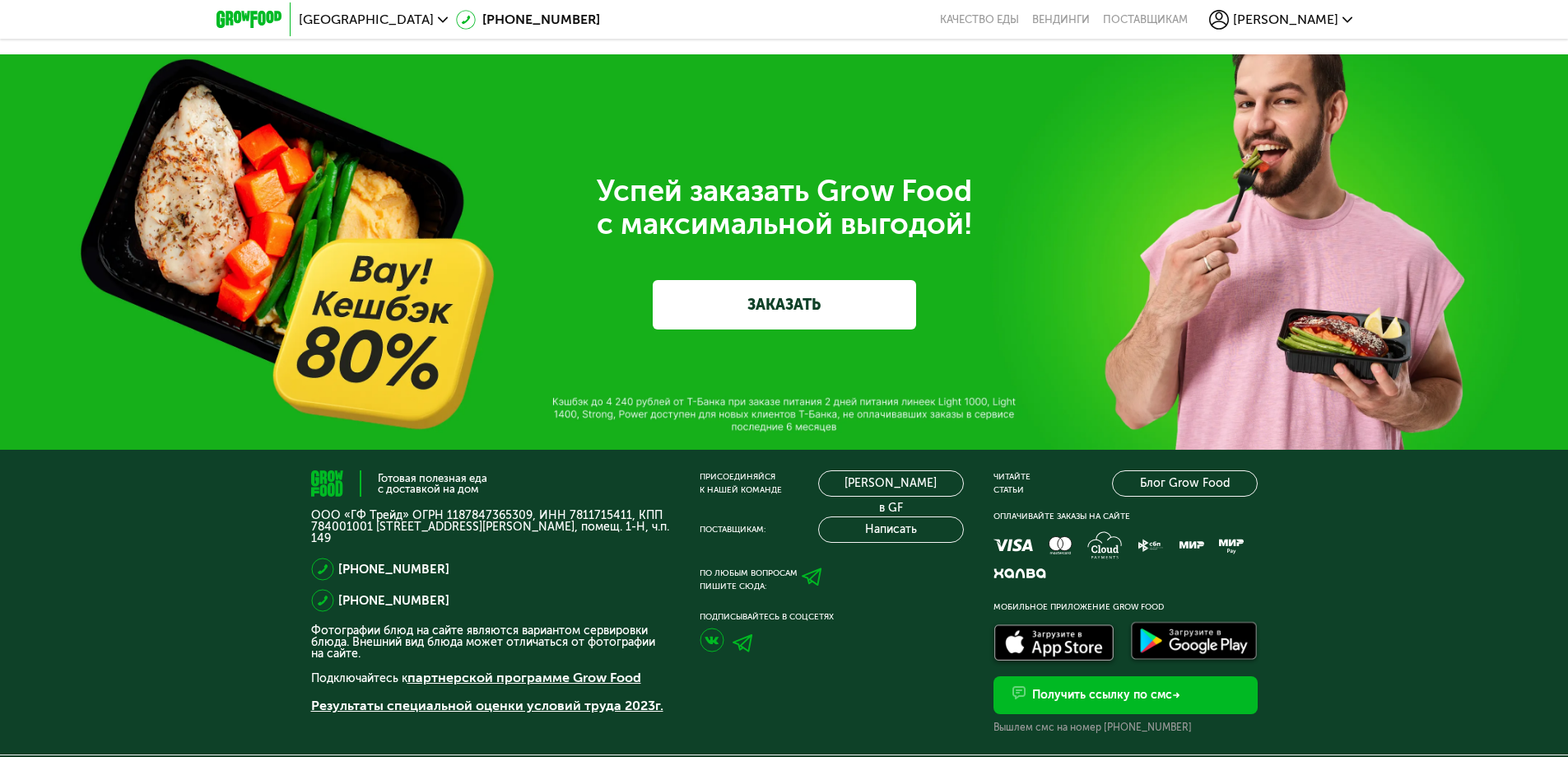
click at [726, 304] on link "ЗАКАЗАТЬ" at bounding box center [784, 304] width 264 height 49
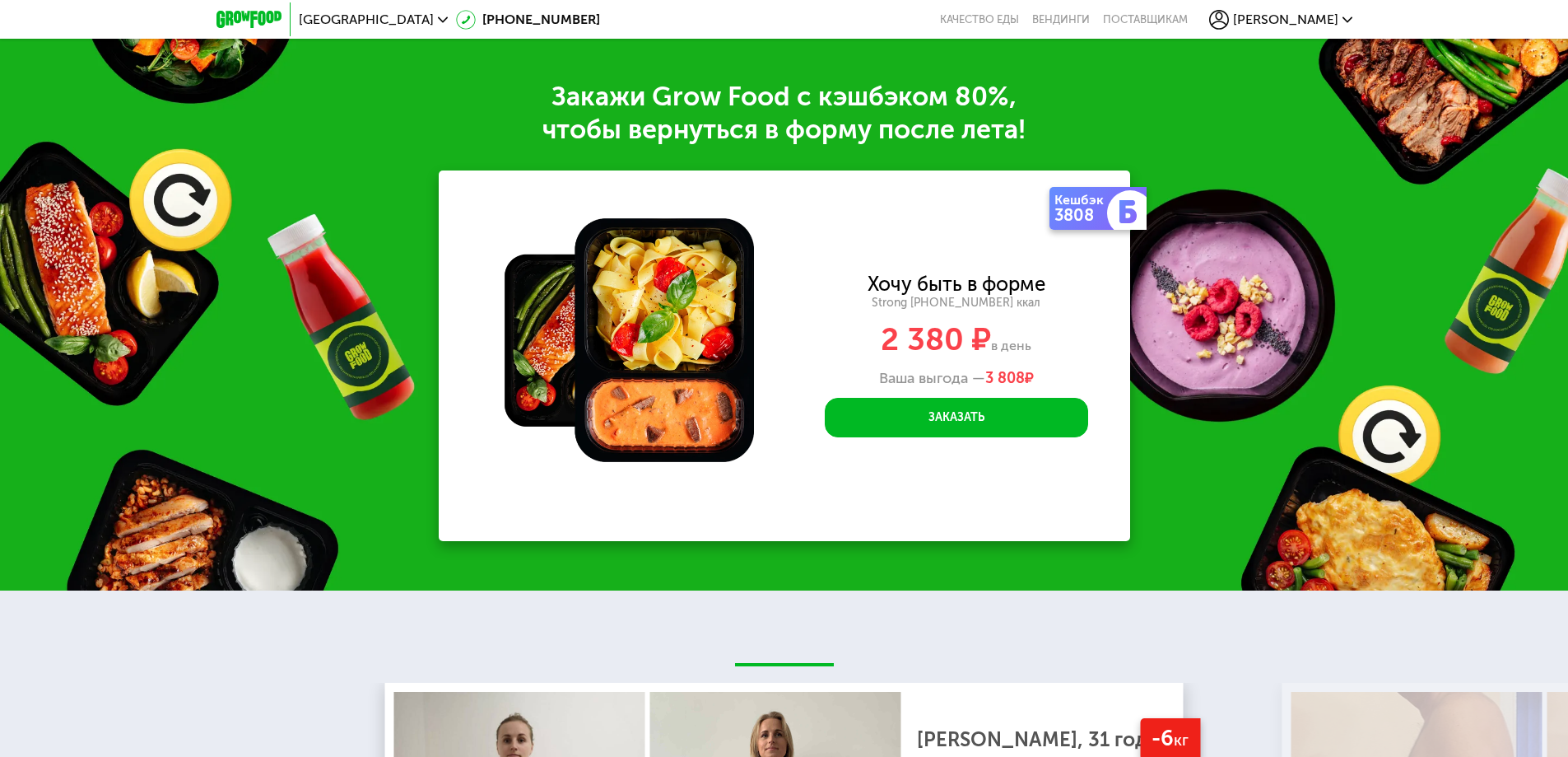
scroll to position [2339, 0]
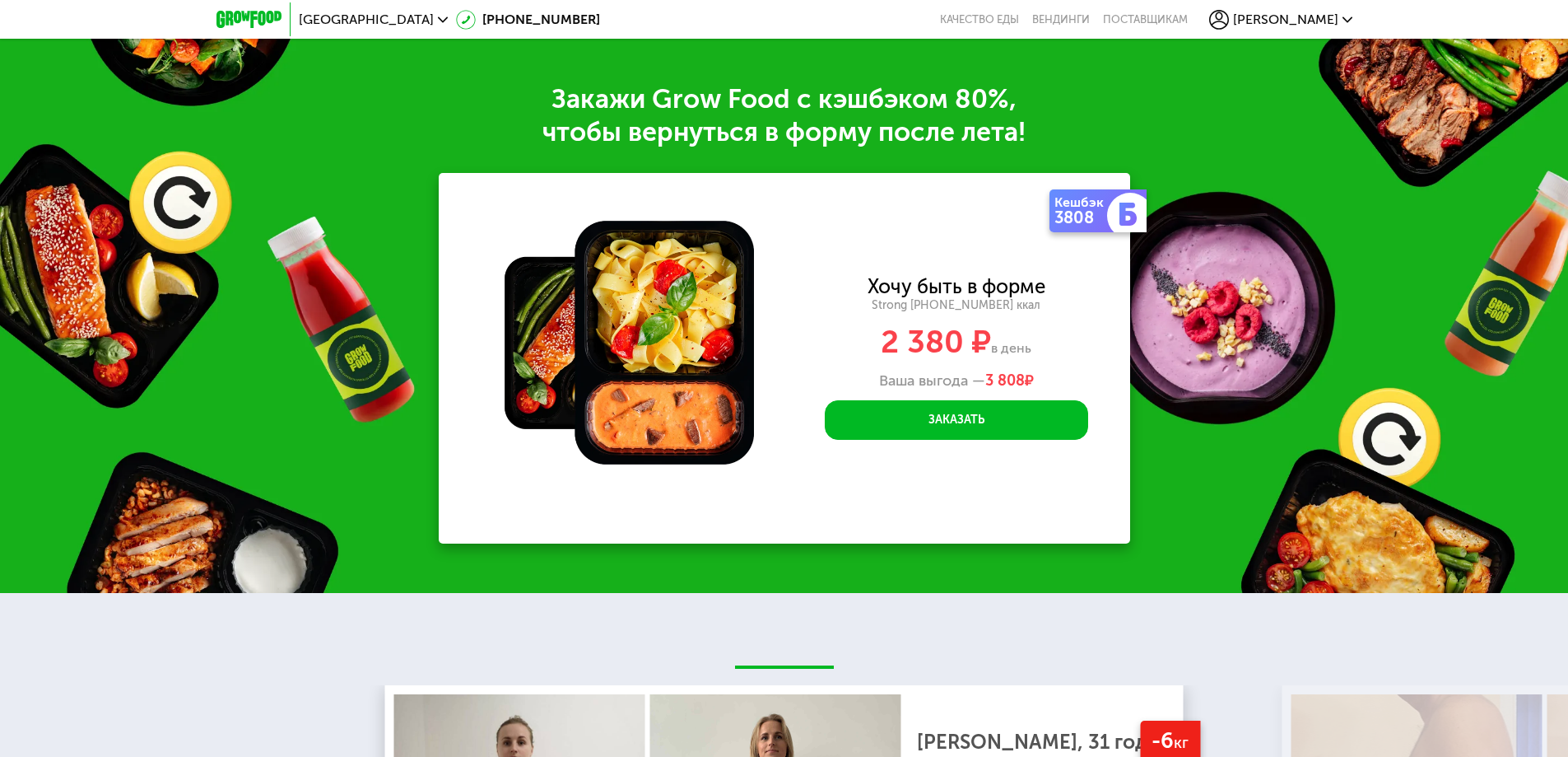
click at [973, 335] on span "2 380 ₽" at bounding box center [935, 342] width 110 height 38
drag, startPoint x: 1051, startPoint y: 369, endPoint x: 840, endPoint y: 290, distance: 225.3
click at [840, 290] on div "Хочу быть в форме Strong 1800 ~1800 ккал 2 380 ₽ в день Ваша выгода — 3 808 ₽" at bounding box center [956, 334] width 348 height 113
click at [881, 313] on div "Strong 1800 ~1800 ккал" at bounding box center [956, 305] width 348 height 15
click at [942, 412] on button "Заказать" at bounding box center [956, 420] width 264 height 40
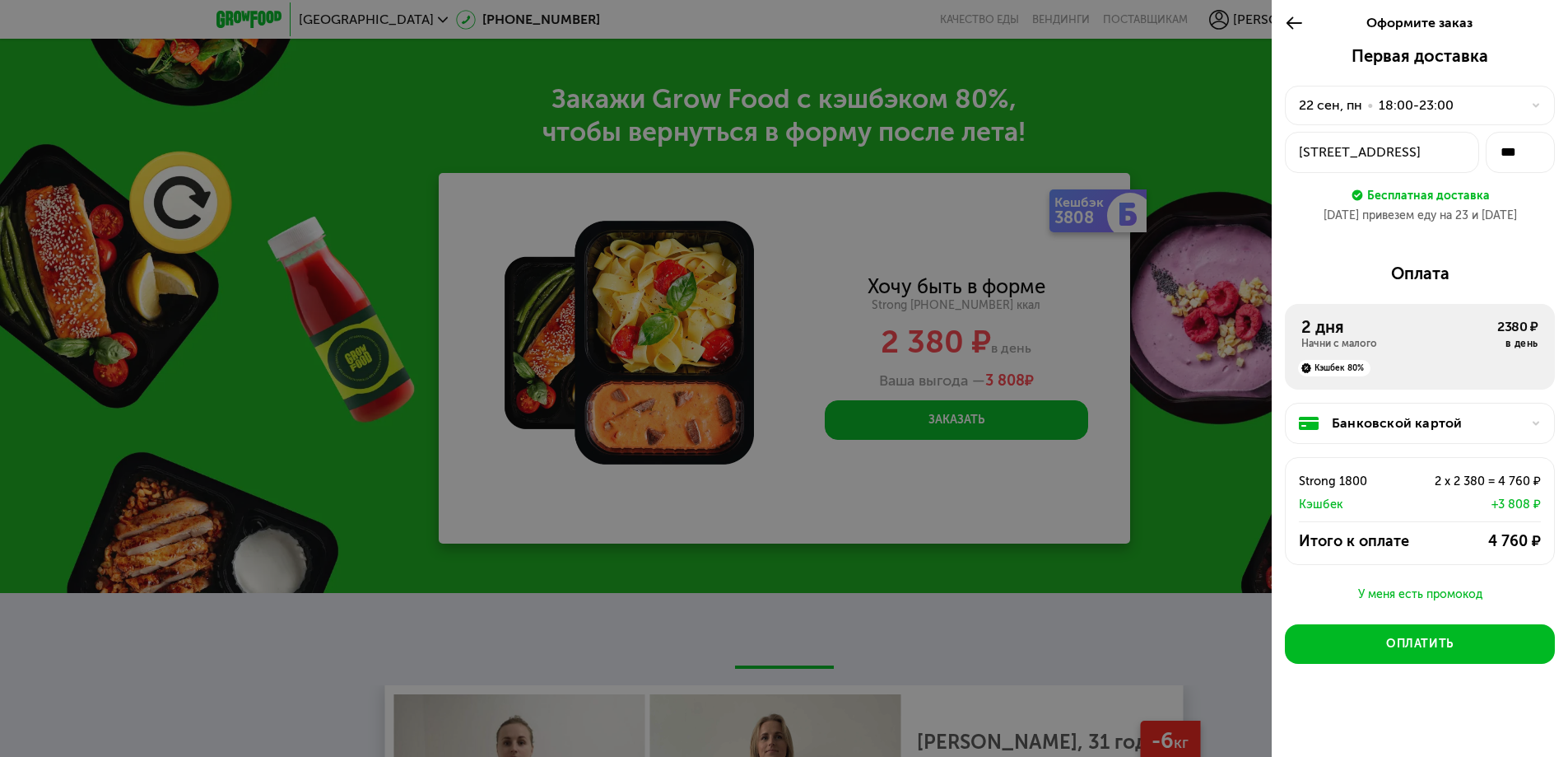
click at [1350, 335] on div "2 дня" at bounding box center [1399, 327] width 196 height 20
click at [1396, 330] on div "2 дня" at bounding box center [1399, 327] width 196 height 20
